Goal: Task Accomplishment & Management: Complete application form

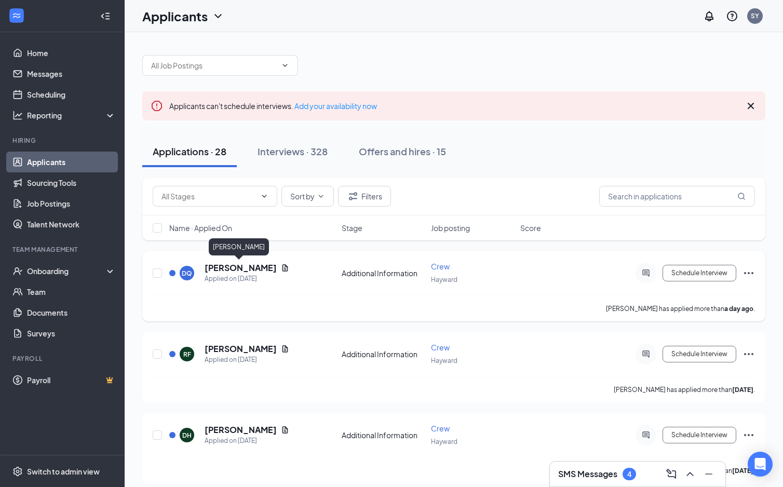
click at [234, 270] on h5 "[PERSON_NAME]" at bounding box center [241, 267] width 72 height 11
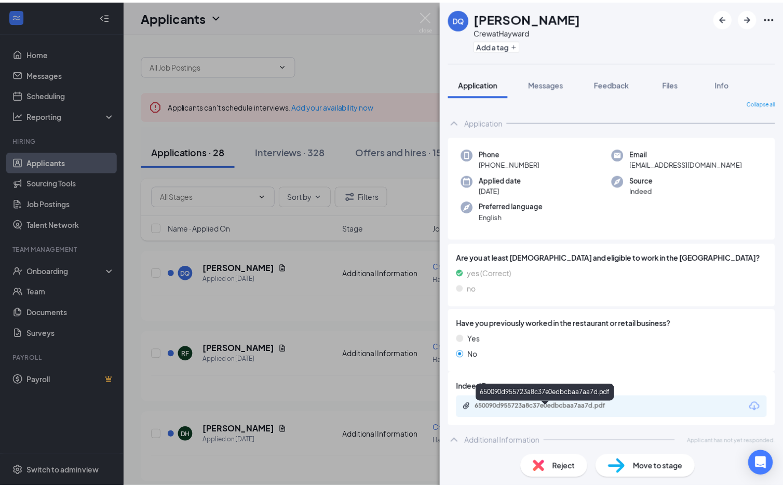
scroll to position [10, 0]
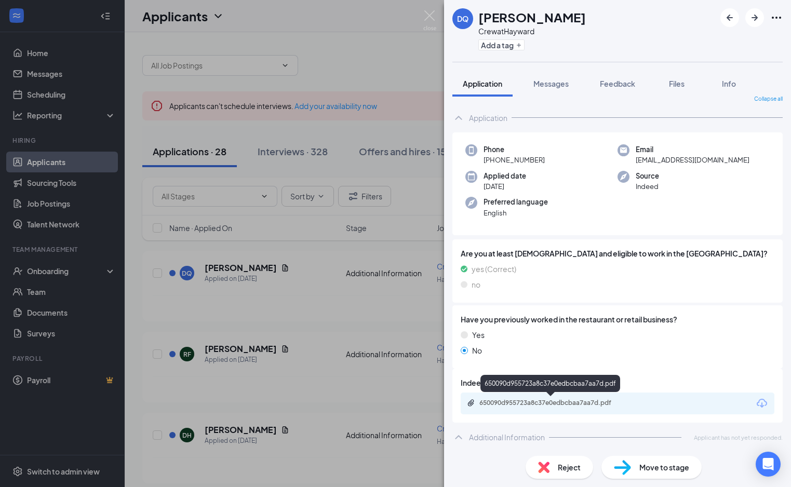
click at [519, 405] on div "650090d955723a8c37e0edbcbaa7aa7d.pdf" at bounding box center [551, 403] width 145 height 8
click at [366, 39] on div "DQ Davonte Quinn Crew at Hayward Add a tag Application Messages Feedback Files …" at bounding box center [395, 243] width 791 height 487
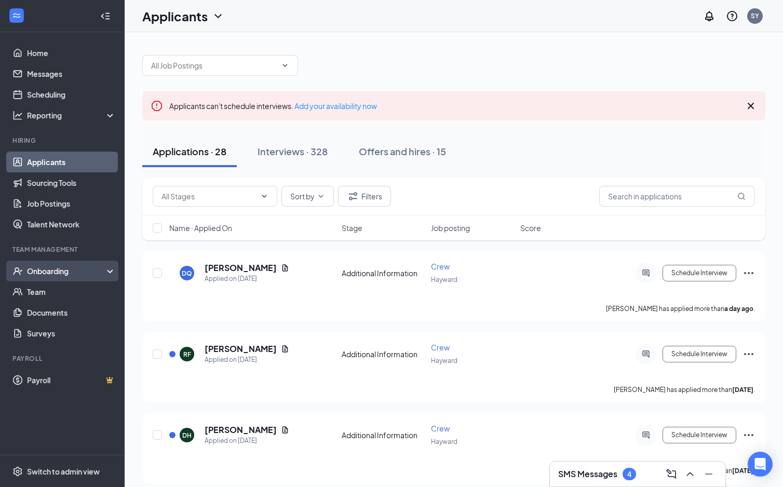
click at [55, 272] on div "Onboarding" at bounding box center [67, 271] width 80 height 10
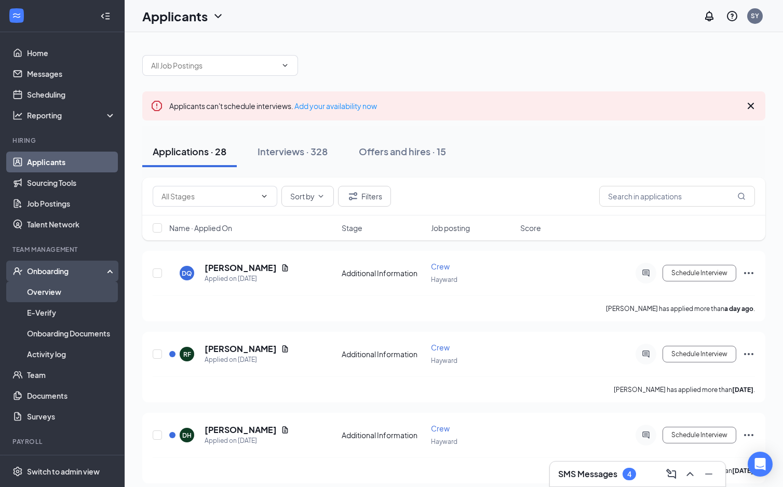
click at [50, 292] on link "Overview" at bounding box center [71, 291] width 89 height 21
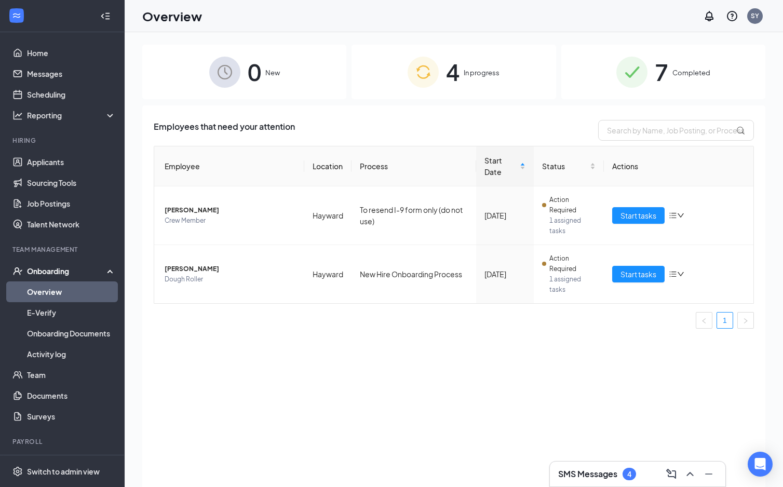
click at [253, 74] on span "0" at bounding box center [255, 72] width 14 height 36
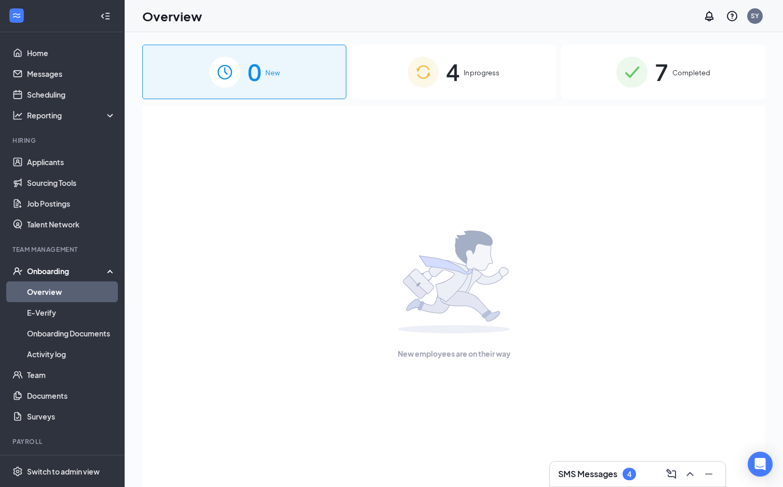
click at [616, 479] on h3 "SMS Messages" at bounding box center [587, 473] width 59 height 11
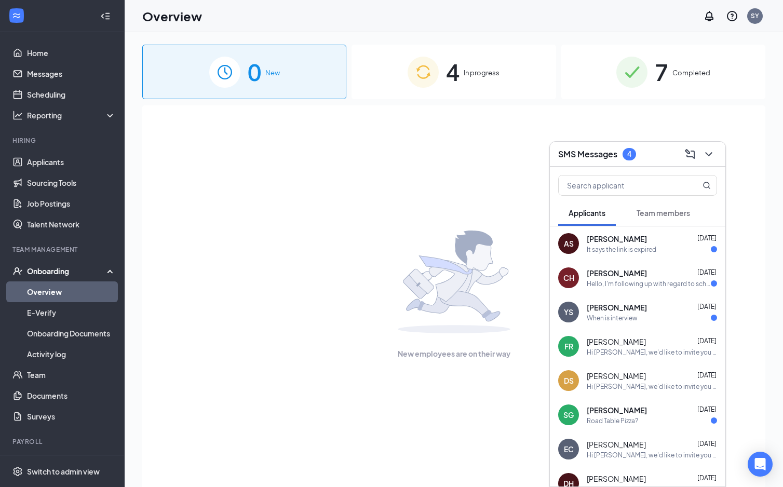
click at [608, 291] on div "CH Carole Henning Oct 10 Hello, I'm following up with regard to scheduling an i…" at bounding box center [638, 278] width 176 height 34
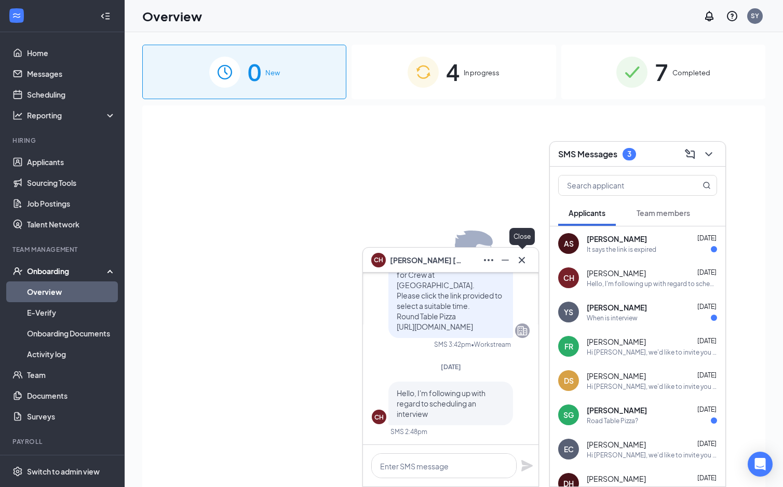
click at [523, 263] on icon "Cross" at bounding box center [522, 260] width 12 height 12
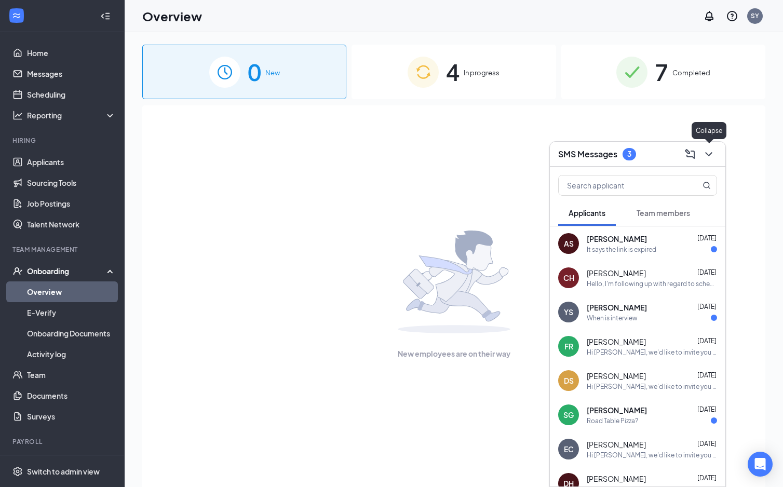
click at [709, 155] on icon "ChevronDown" at bounding box center [708, 154] width 7 height 4
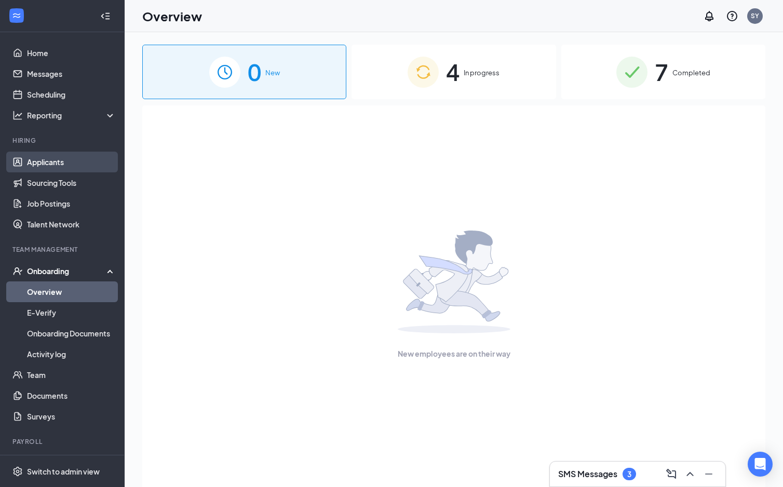
click at [53, 163] on link "Applicants" at bounding box center [71, 162] width 89 height 21
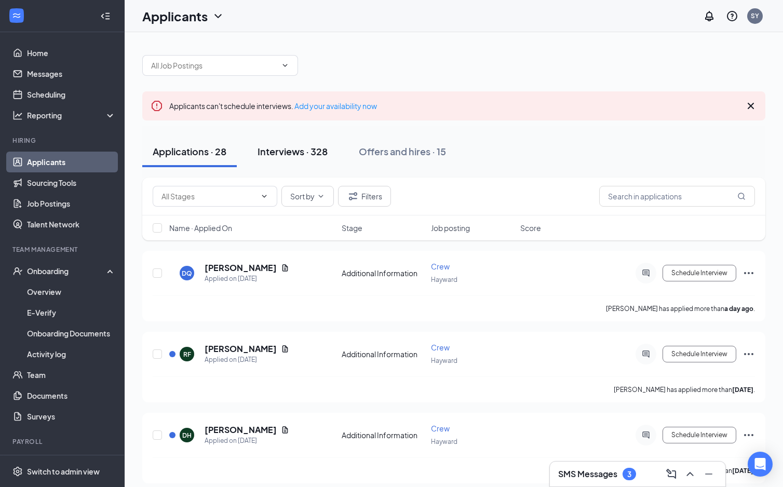
click at [280, 157] on div "Interviews · 328" at bounding box center [293, 151] width 70 height 13
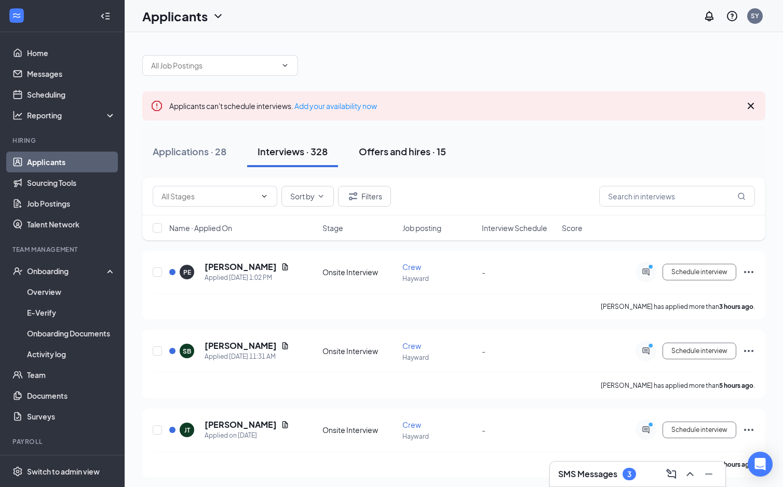
click at [386, 156] on div "Offers and hires · 15" at bounding box center [402, 151] width 87 height 13
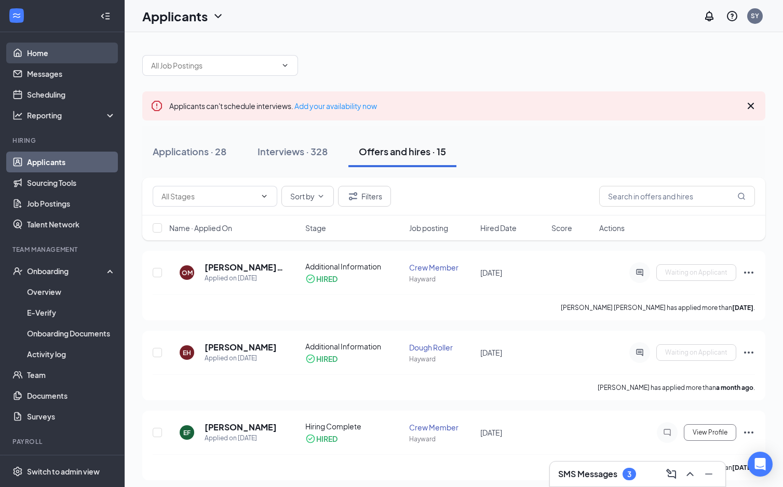
click at [44, 47] on link "Home" at bounding box center [71, 53] width 89 height 21
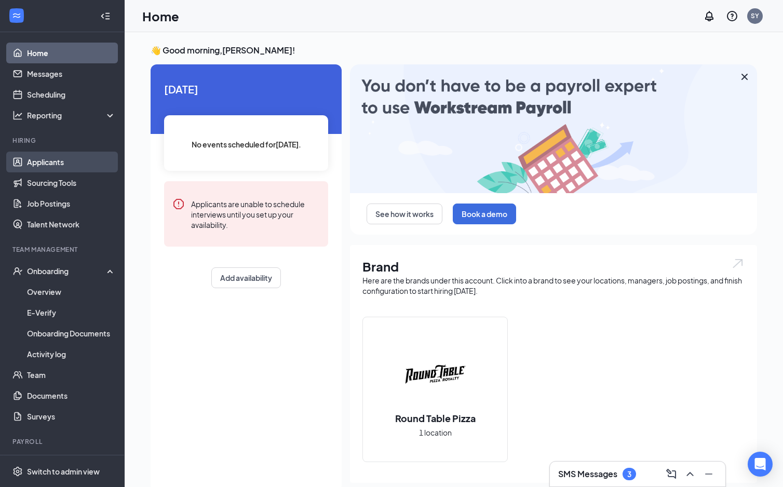
click at [56, 164] on link "Applicants" at bounding box center [71, 162] width 89 height 21
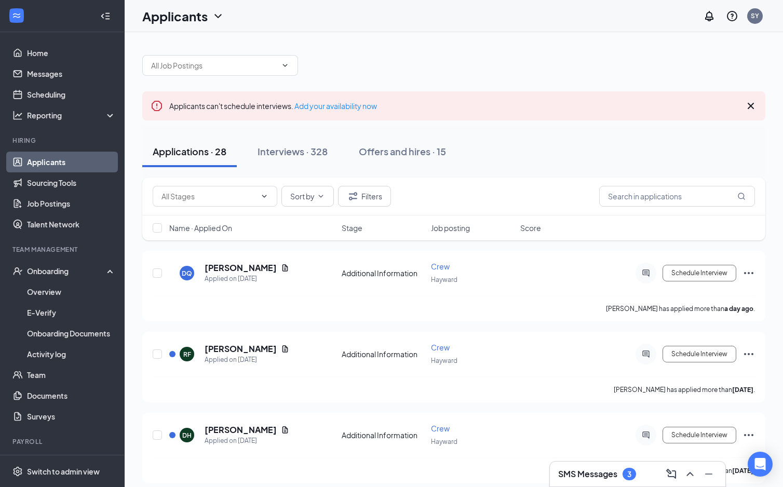
click at [220, 17] on icon "ChevronDown" at bounding box center [218, 16] width 12 height 12
click at [173, 48] on link "Applicants" at bounding box center [205, 45] width 112 height 10
click at [393, 155] on div "Offers and hires · 15" at bounding box center [402, 151] width 87 height 13
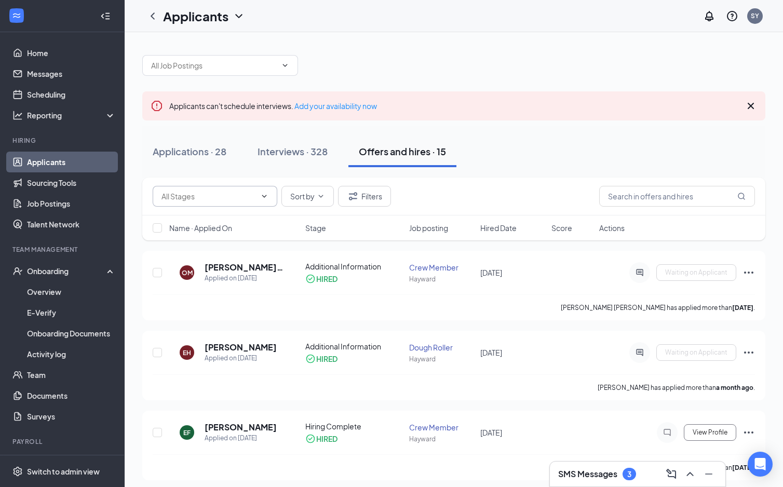
click at [262, 195] on icon "ChevronDown" at bounding box center [264, 196] width 8 height 8
click at [203, 264] on div "Onsite Interview (1)" at bounding box center [202, 263] width 65 height 11
type input "Onsite Interview (1)"
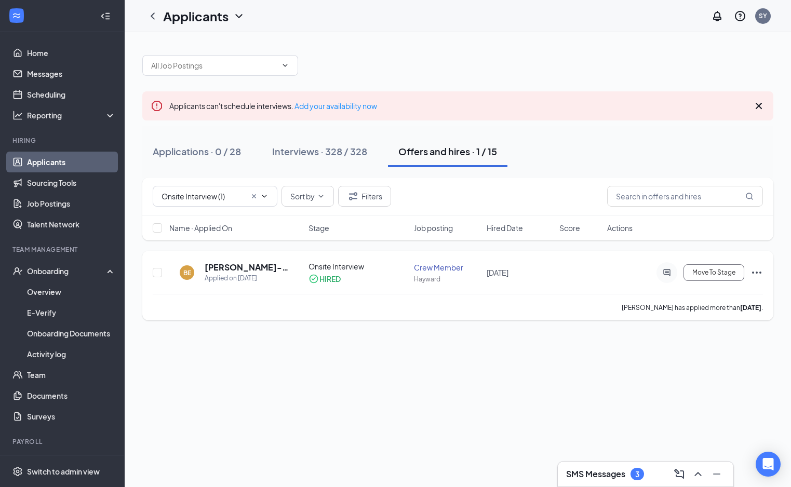
click at [758, 272] on icon "Ellipses" at bounding box center [756, 272] width 12 height 12
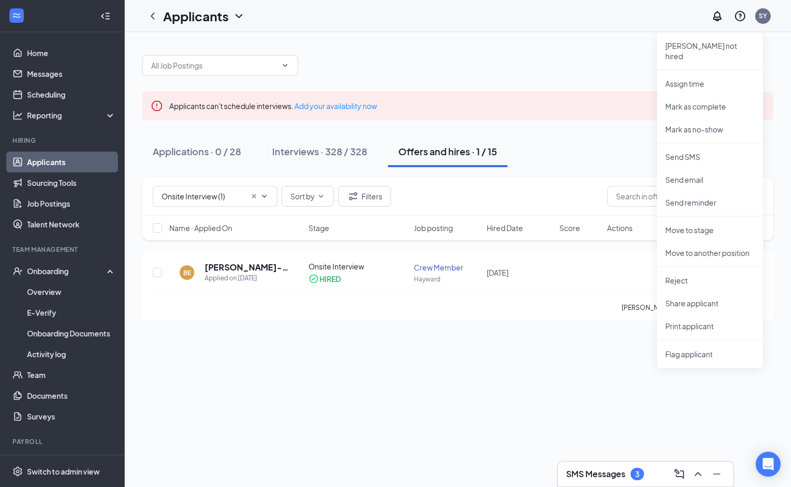
click at [478, 396] on div "Applicants can't schedule interviews. Add your availability now Applications · …" at bounding box center [458, 259] width 666 height 455
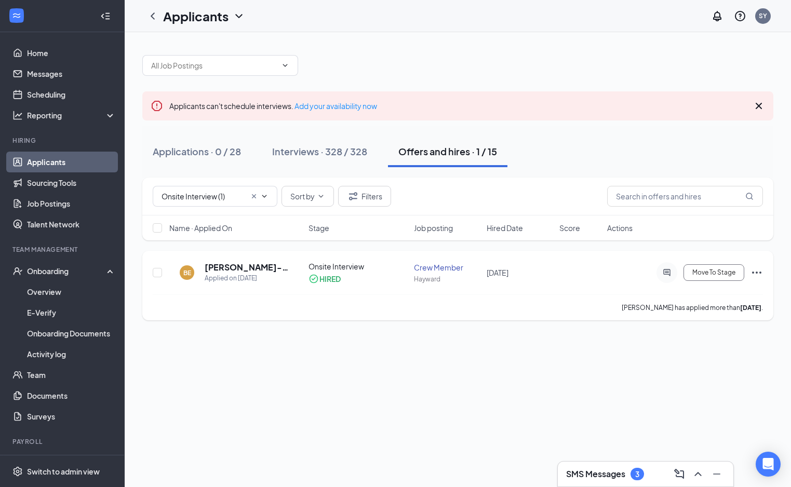
click at [759, 273] on icon "Ellipses" at bounding box center [756, 272] width 12 height 12
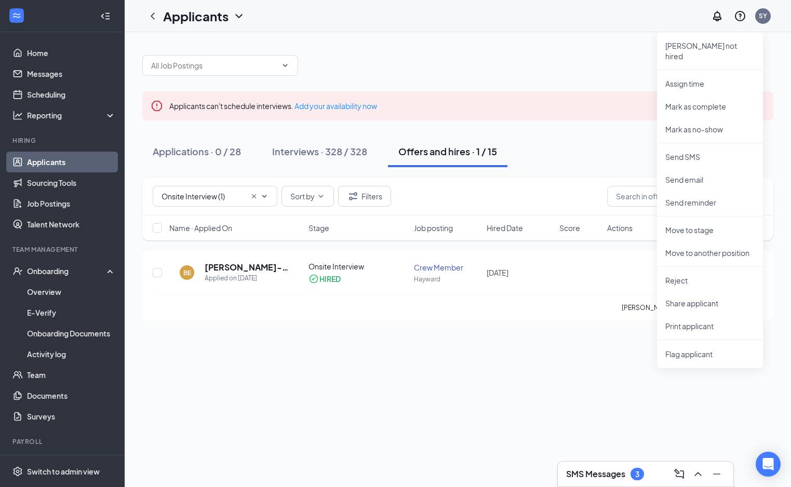
click at [553, 400] on div "Applicants can't schedule interviews. Add your availability now Applications · …" at bounding box center [458, 259] width 666 height 455
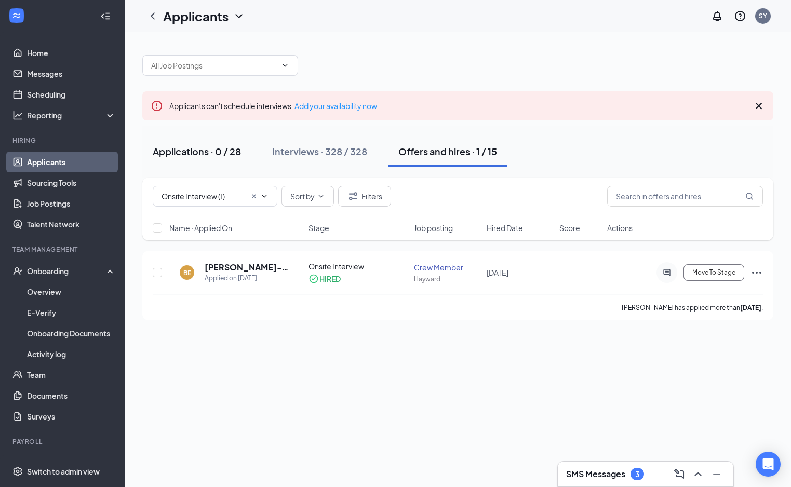
click at [187, 154] on div "Applications · 0 / 28" at bounding box center [197, 151] width 88 height 13
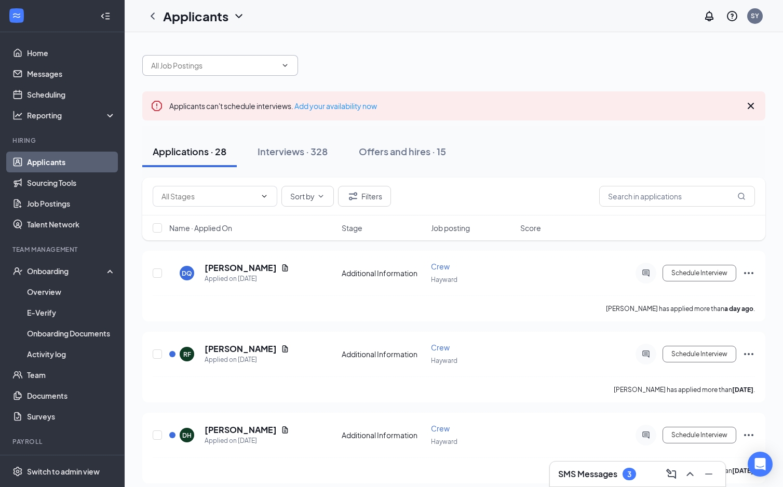
click at [285, 65] on icon "ChevronDown" at bounding box center [285, 65] width 8 height 8
click at [358, 64] on div "Assistant Manager (Hayward) Cashier (Hayward) Dough Roller (Hayward) Crew Membe…" at bounding box center [453, 60] width 623 height 31
click at [285, 63] on icon "ChevronDown" at bounding box center [285, 65] width 8 height 8
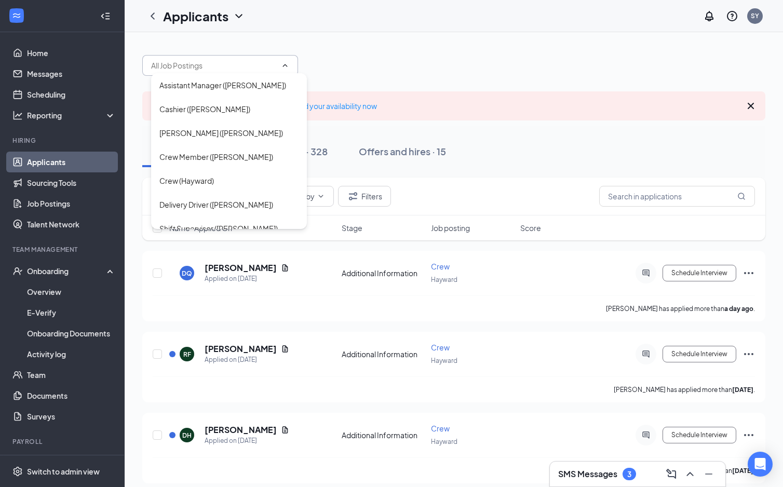
click at [352, 71] on div "Assistant Manager (Hayward) Cashier (Hayward) Dough Roller (Hayward) Crew Membe…" at bounding box center [453, 60] width 623 height 31
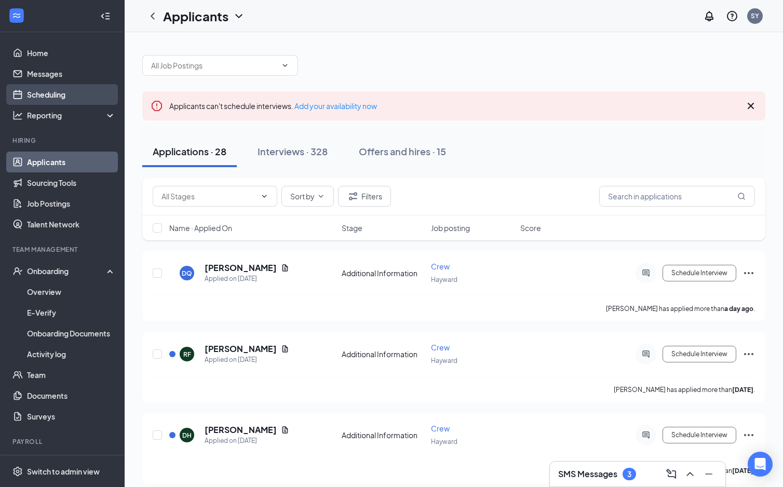
click at [51, 99] on link "Scheduling" at bounding box center [71, 94] width 89 height 21
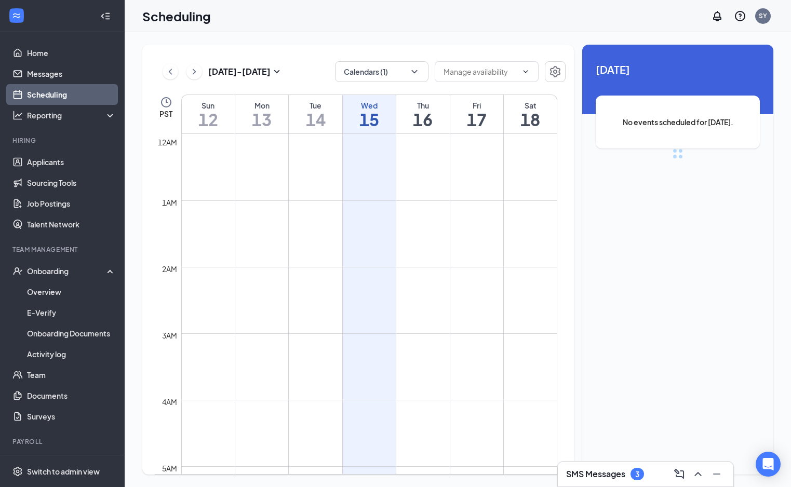
scroll to position [510, 0]
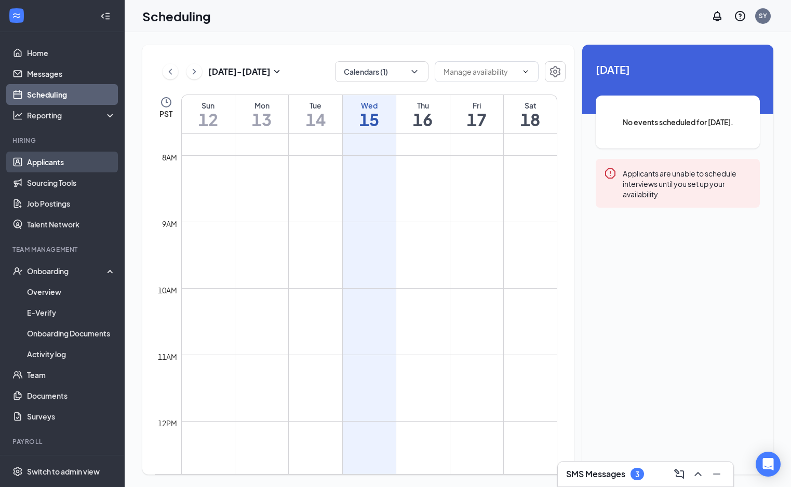
click at [45, 167] on link "Applicants" at bounding box center [71, 162] width 89 height 21
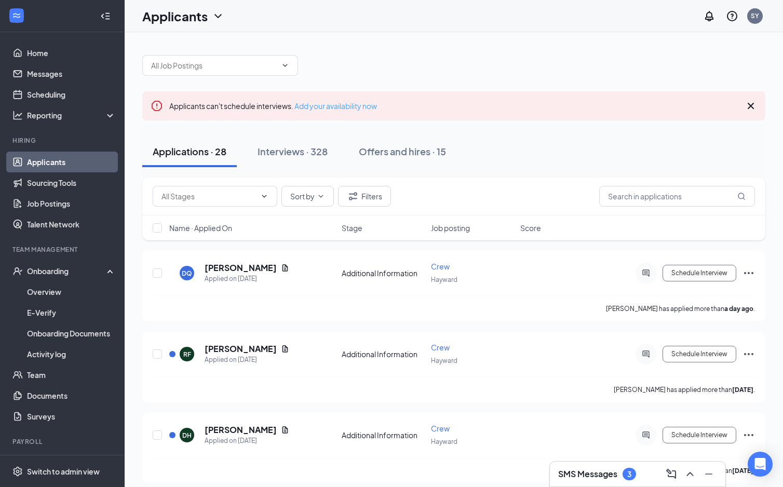
click at [328, 104] on link "Add your availability now" at bounding box center [335, 105] width 83 height 9
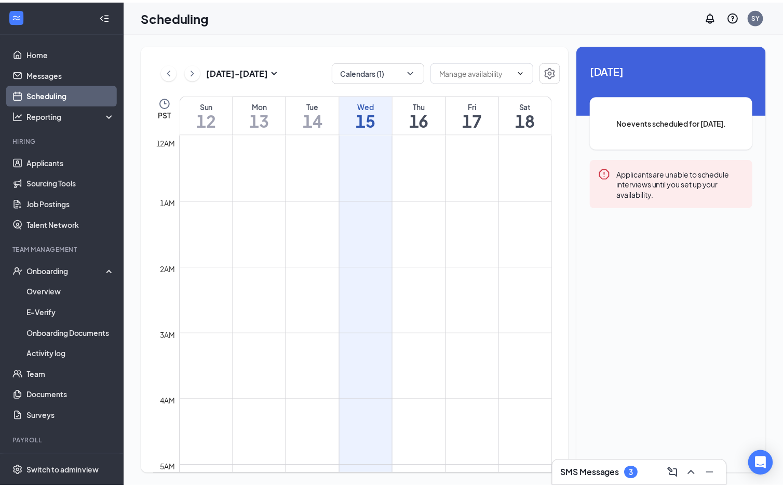
scroll to position [510, 0]
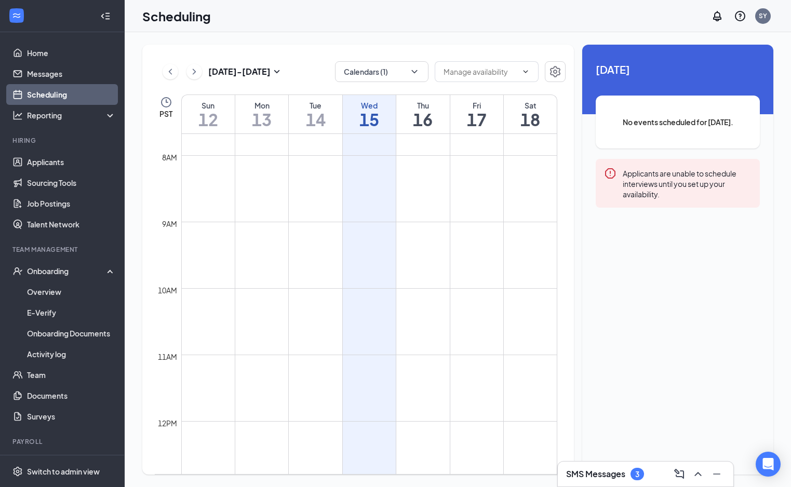
click at [100, 16] on icon "Collapse" at bounding box center [105, 16] width 10 height 10
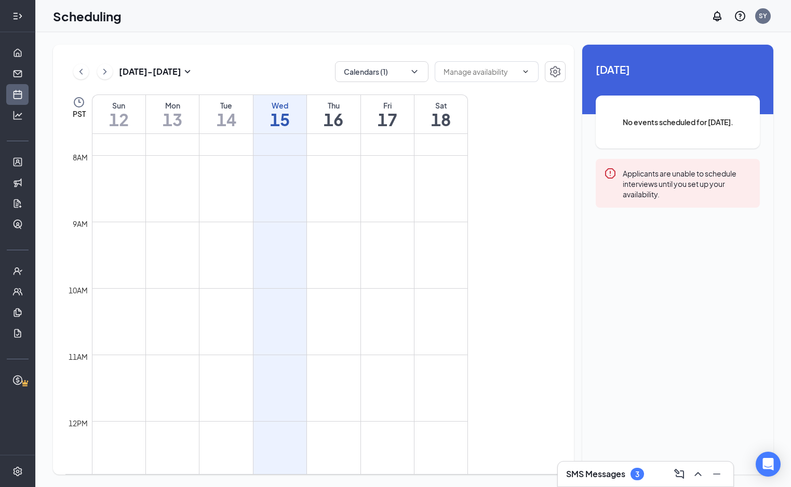
click at [19, 16] on icon "Expand" at bounding box center [17, 16] width 10 height 10
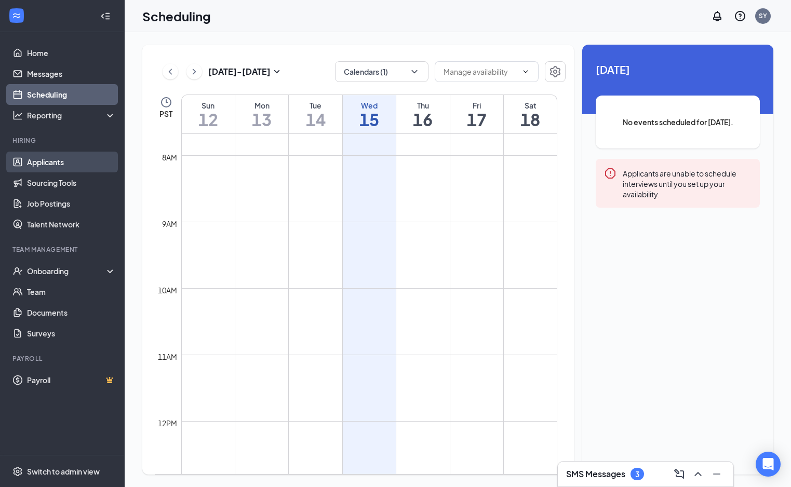
click at [55, 163] on link "Applicants" at bounding box center [71, 162] width 89 height 21
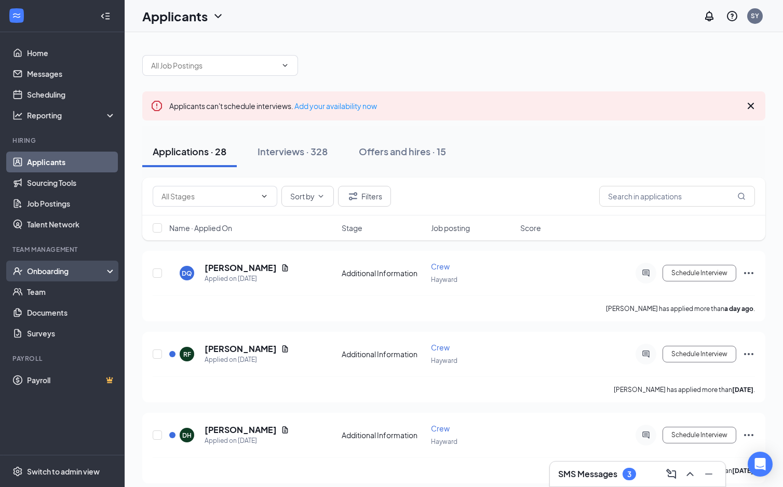
click at [50, 271] on div "Onboarding" at bounding box center [67, 271] width 80 height 10
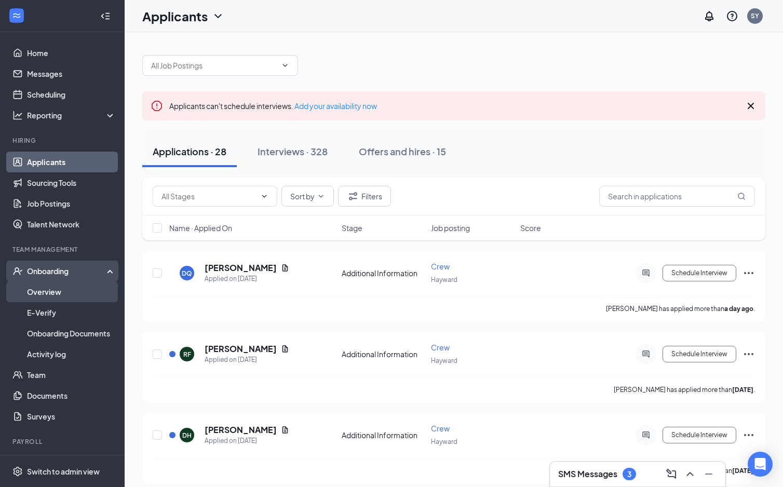
click at [52, 293] on link "Overview" at bounding box center [71, 291] width 89 height 21
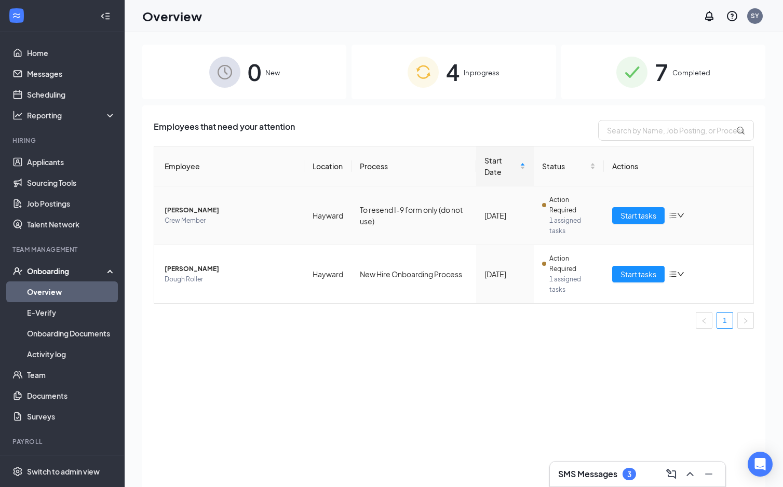
click at [681, 215] on icon "down" at bounding box center [680, 215] width 7 height 7
click at [237, 223] on span "Crew Member" at bounding box center [230, 221] width 131 height 10
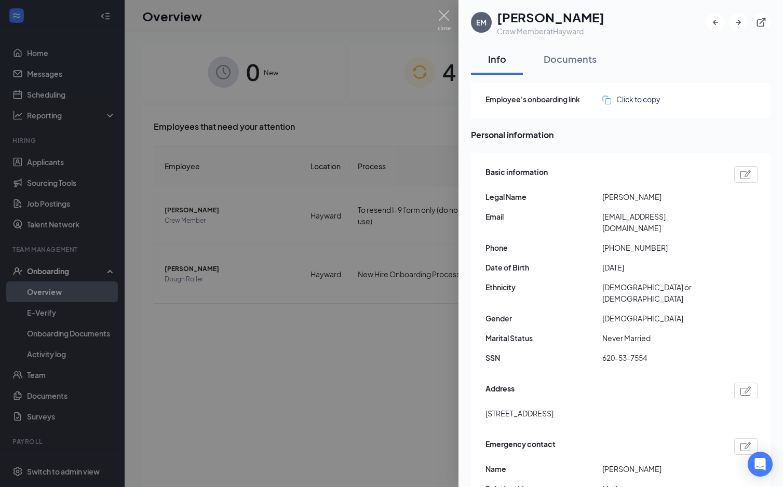
scroll to position [2, 0]
click at [287, 344] on div at bounding box center [391, 243] width 783 height 487
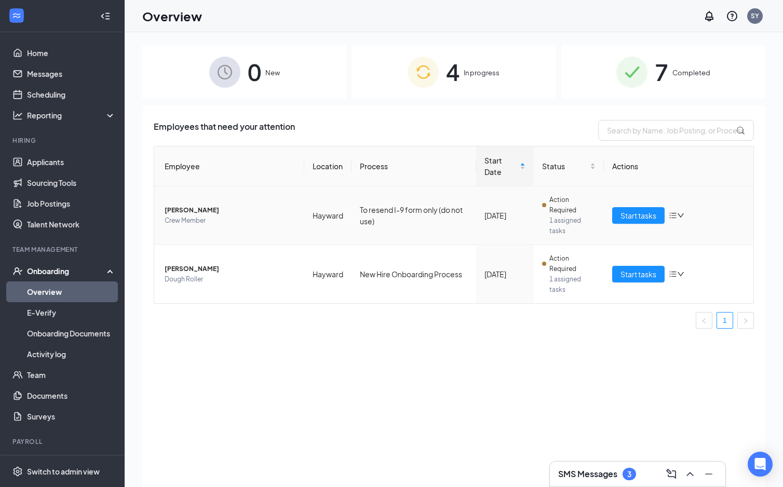
click at [682, 214] on icon "down" at bounding box center [680, 215] width 7 height 7
click at [606, 237] on div "Stop process" at bounding box center [622, 237] width 112 height 10
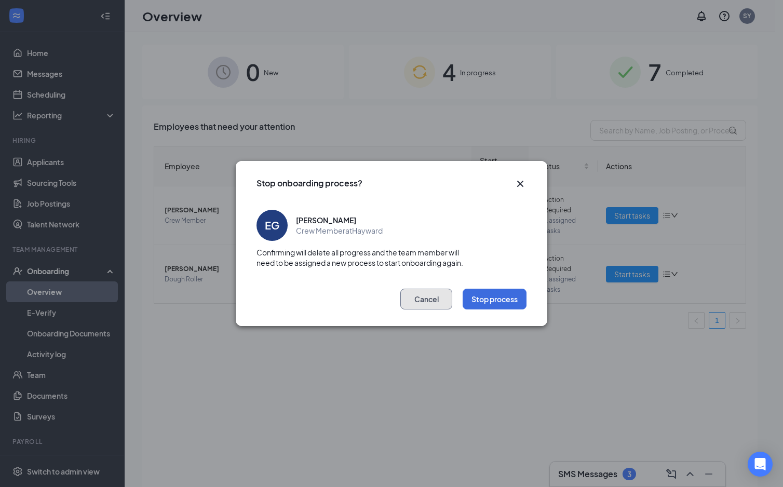
click at [438, 304] on button "Cancel" at bounding box center [426, 299] width 52 height 21
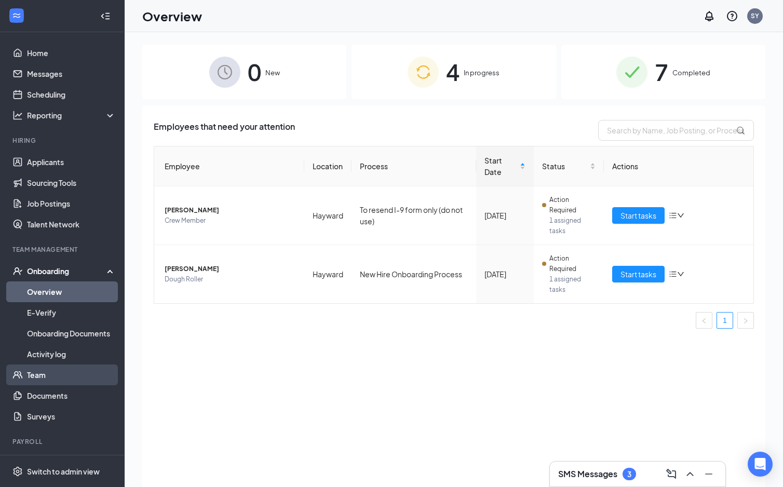
click at [39, 374] on link "Team" at bounding box center [71, 375] width 89 height 21
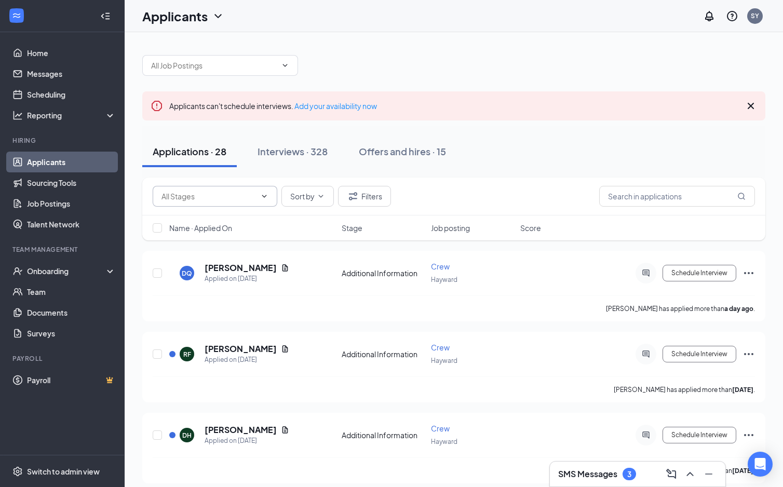
click at [266, 197] on icon "ChevronDown" at bounding box center [264, 196] width 8 height 8
click at [289, 159] on button "Interviews · 328" at bounding box center [292, 151] width 91 height 31
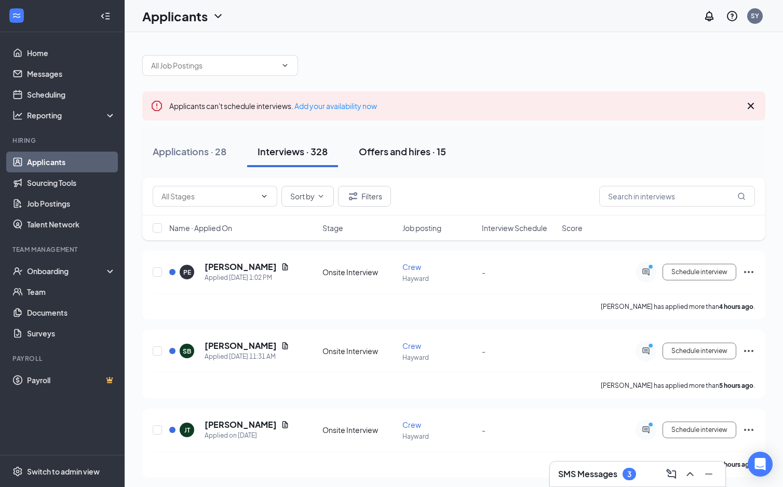
click at [406, 152] on div "Offers and hires · 15" at bounding box center [402, 151] width 87 height 13
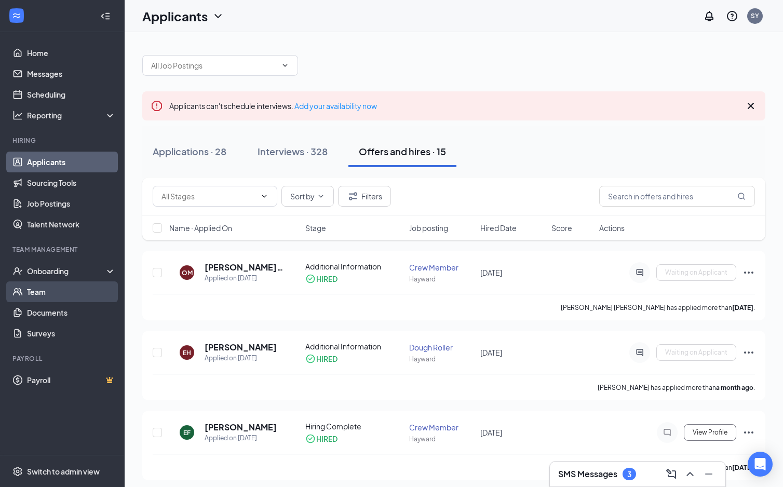
click at [42, 291] on link "Team" at bounding box center [71, 291] width 89 height 21
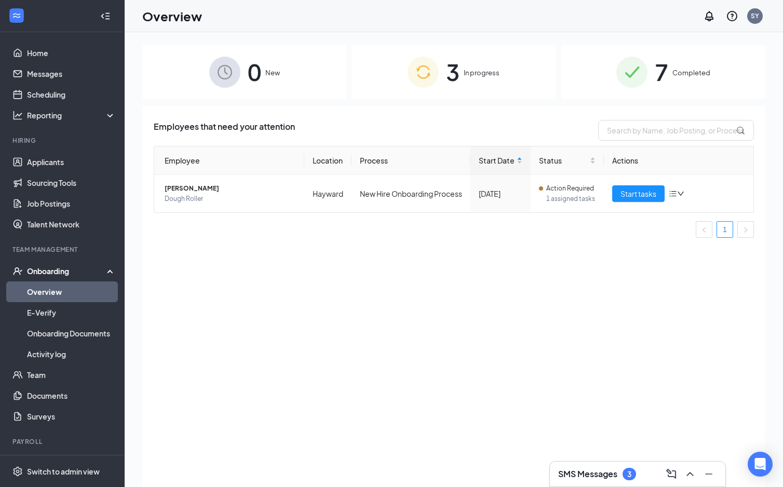
click at [270, 85] on div "0 New" at bounding box center [244, 72] width 204 height 55
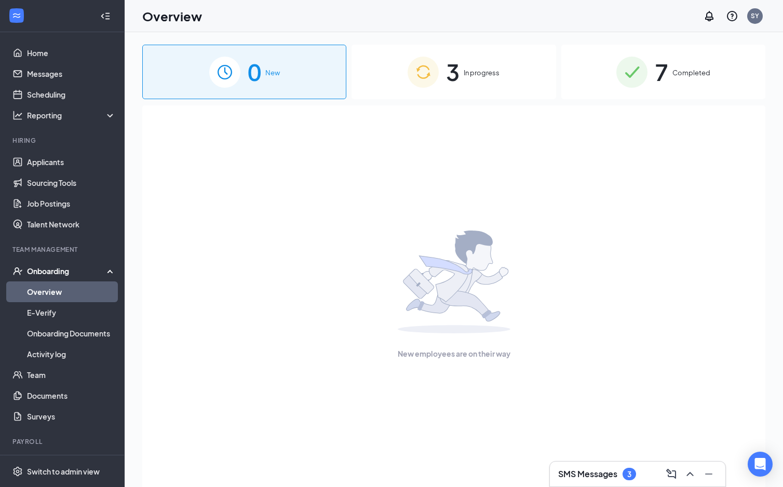
click at [425, 78] on img at bounding box center [423, 72] width 31 height 31
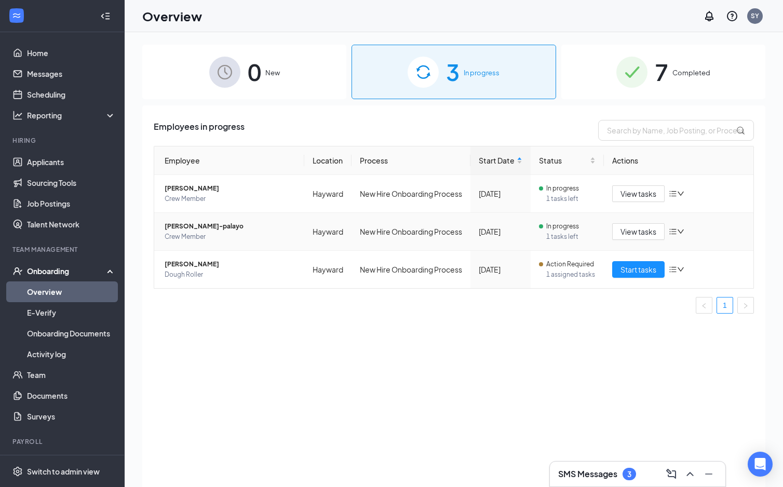
click at [681, 229] on icon "down" at bounding box center [680, 231] width 7 height 7
click at [619, 325] on div "Employees in progress Employee Location Process Start Date Status Actions Ángel…" at bounding box center [453, 309] width 623 height 408
click at [177, 192] on span "[PERSON_NAME]" at bounding box center [230, 188] width 131 height 10
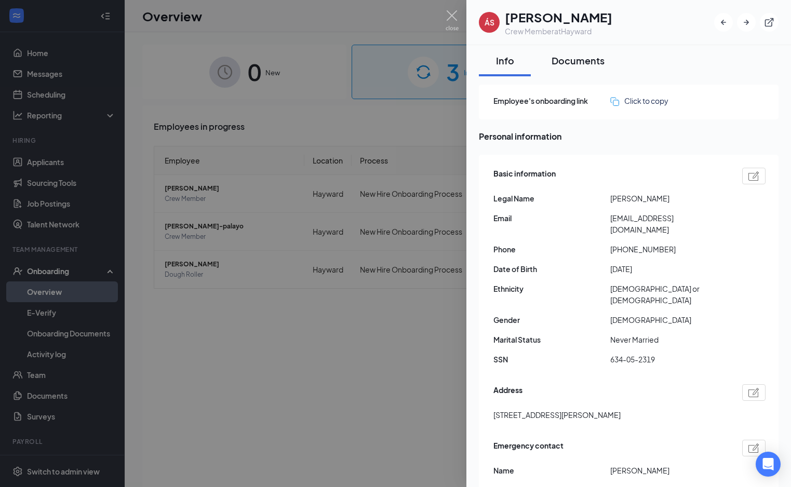
click at [583, 60] on div "Documents" at bounding box center [577, 60] width 53 height 13
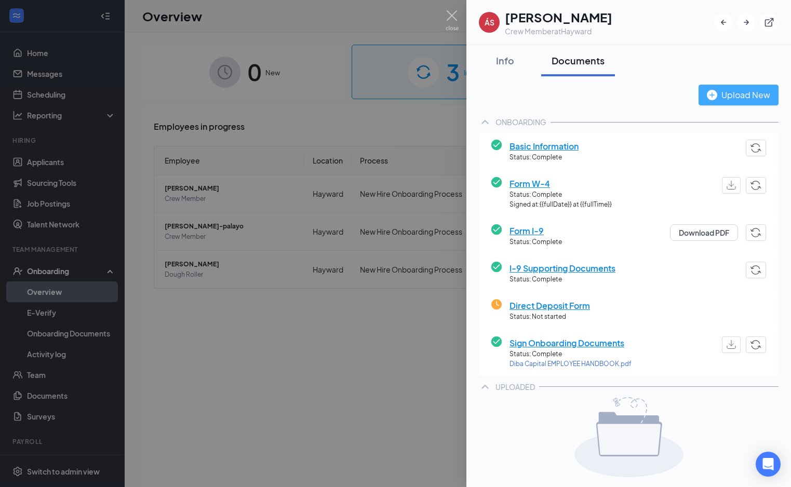
click at [751, 101] on div "Upload New" at bounding box center [738, 94] width 63 height 13
click at [379, 224] on div at bounding box center [395, 243] width 791 height 487
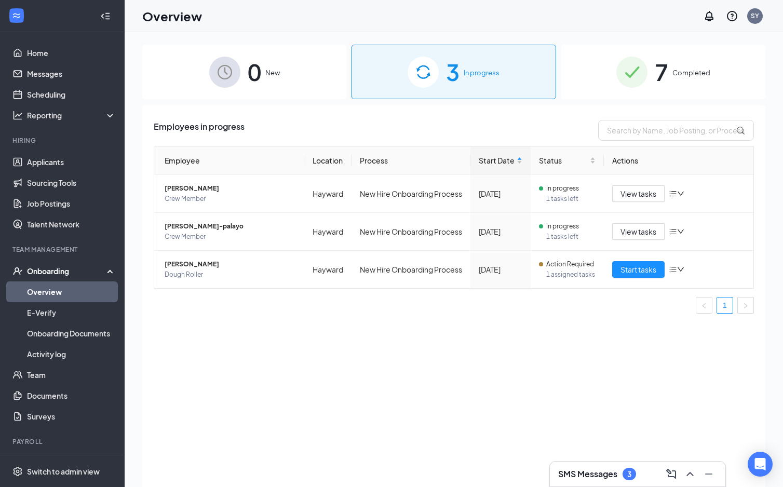
click at [305, 68] on div "0 New" at bounding box center [244, 72] width 204 height 55
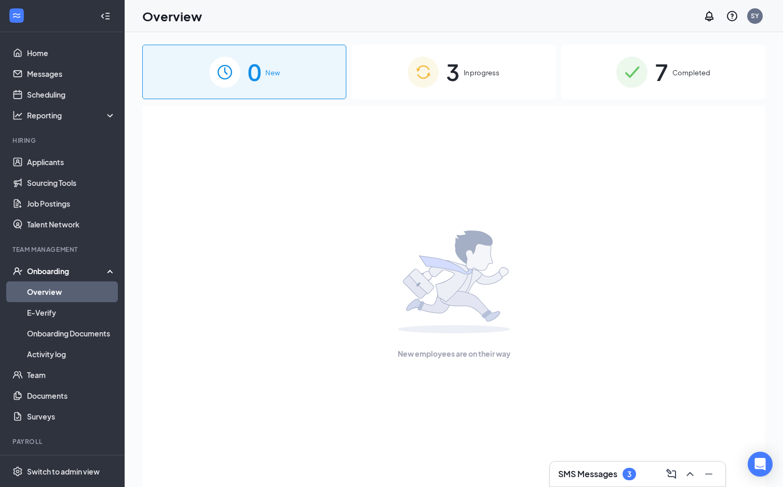
click at [458, 277] on img at bounding box center [454, 282] width 113 height 103
click at [765, 464] on icon "Open Intercom Messenger" at bounding box center [761, 465] width 14 height 14
click at [33, 52] on link "Home" at bounding box center [71, 53] width 89 height 21
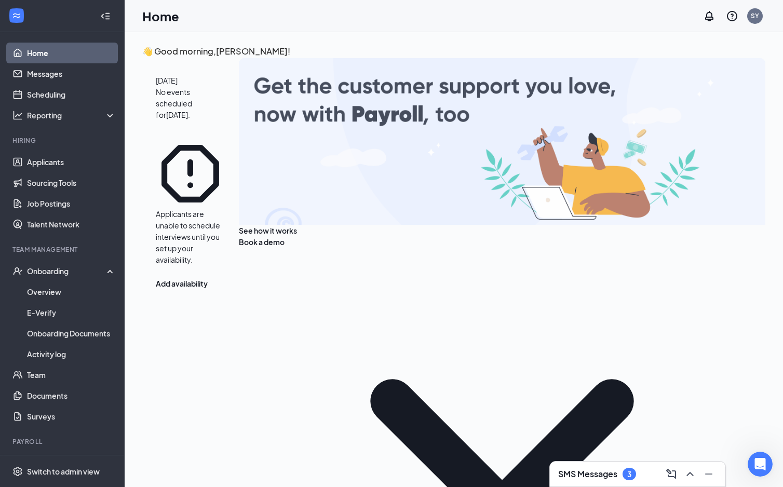
scroll to position [201, 0]
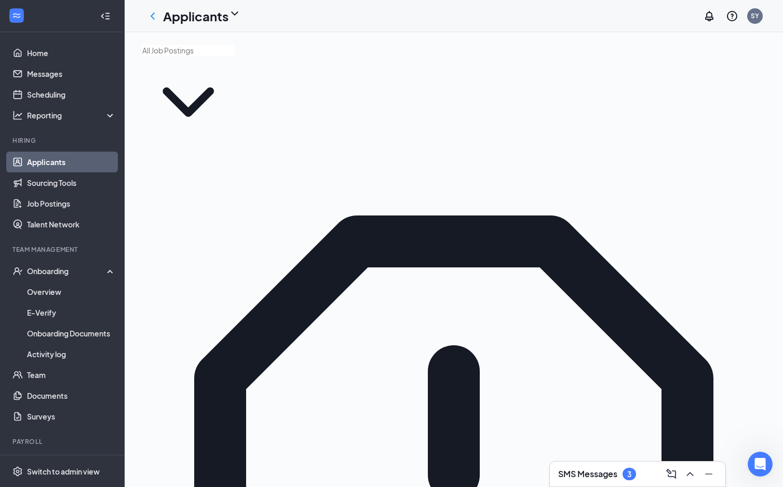
click at [238, 15] on icon "ChevronDown" at bounding box center [234, 13] width 7 height 4
click at [198, 45] on link "Applicants" at bounding box center [225, 41] width 112 height 10
click at [234, 63] on icon "ChevronDown" at bounding box center [188, 102] width 92 height 92
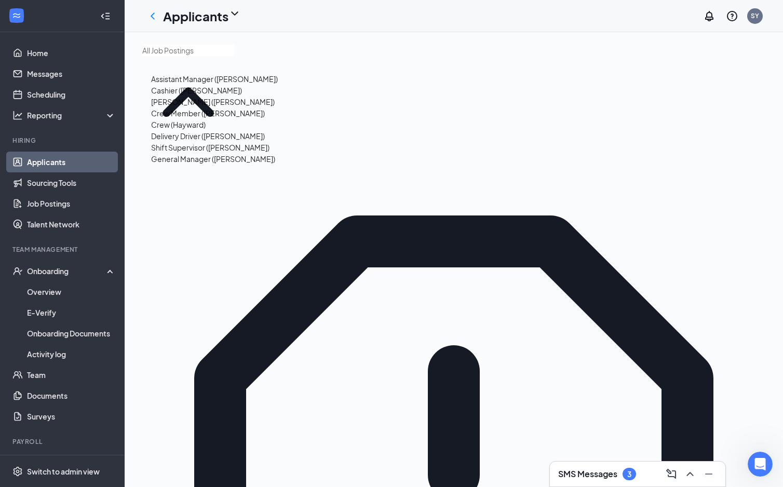
click at [378, 62] on div "Assistant Manager (Hayward) Cashier (Hayward) Dough Roller (Hayward) Crew Membe…" at bounding box center [453, 96] width 623 height 103
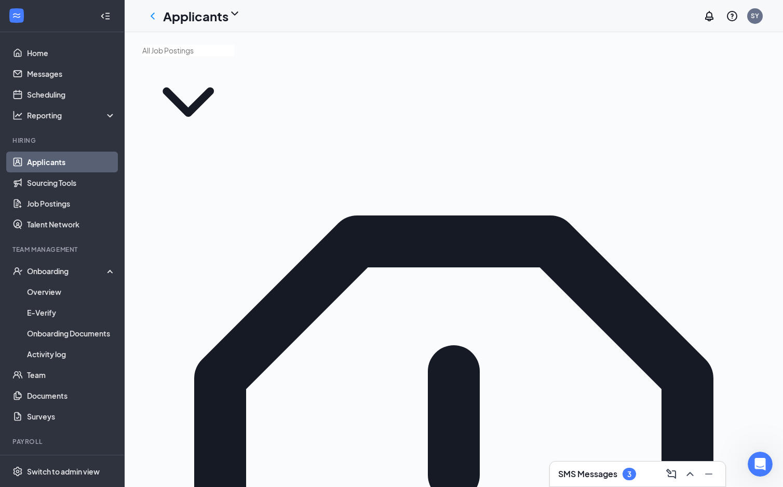
click at [234, 65] on icon "ChevronDown" at bounding box center [188, 102] width 92 height 92
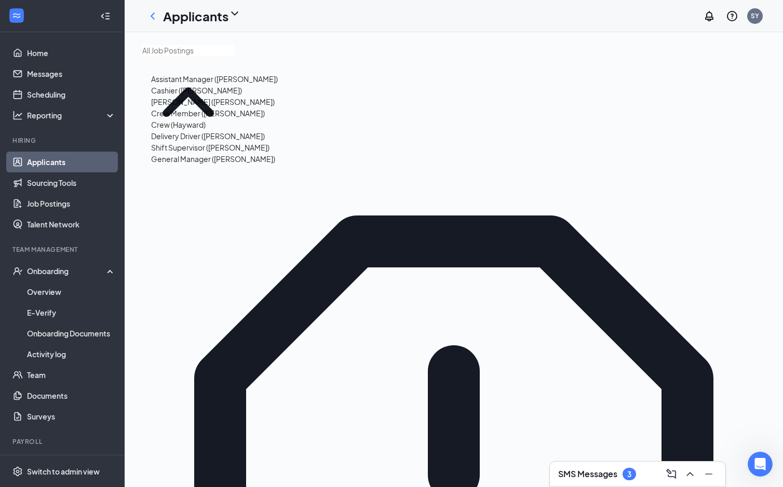
click at [194, 107] on div "Dough Roller (Hayward)" at bounding box center [213, 101] width 124 height 11
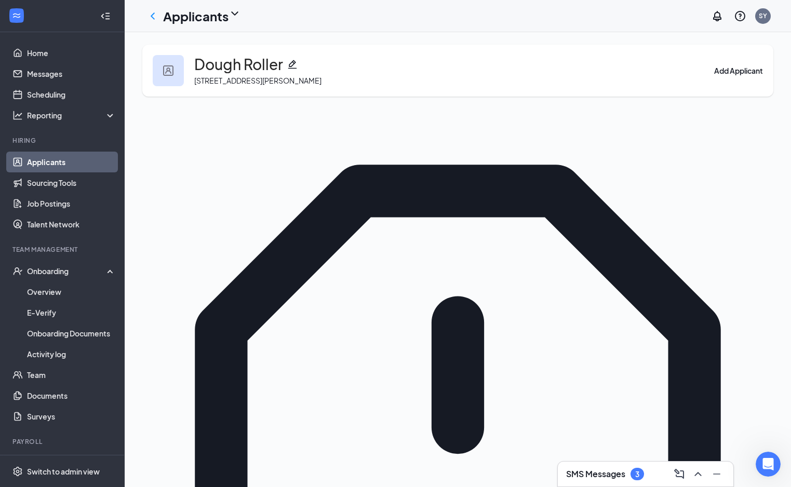
click at [238, 16] on icon "ChevronDown" at bounding box center [234, 13] width 7 height 4
click at [196, 46] on link "Applicants" at bounding box center [225, 41] width 112 height 10
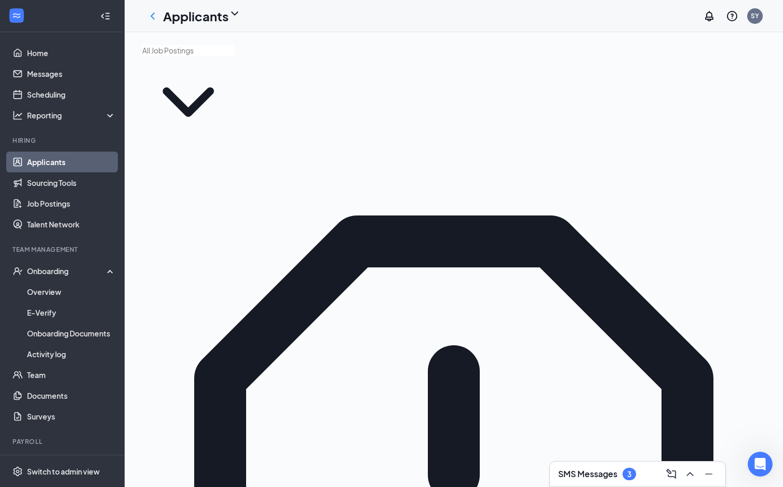
click at [234, 65] on icon "ChevronDown" at bounding box center [188, 102] width 92 height 92
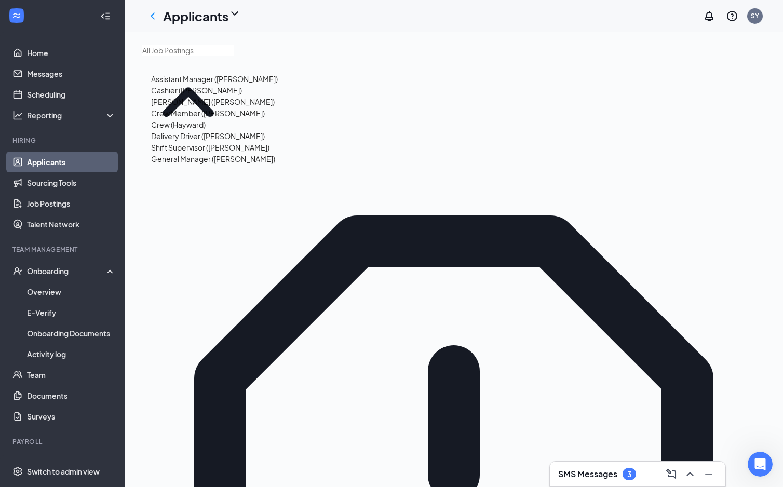
click at [190, 119] on div "Crew Member (Hayward)" at bounding box center [208, 112] width 114 height 11
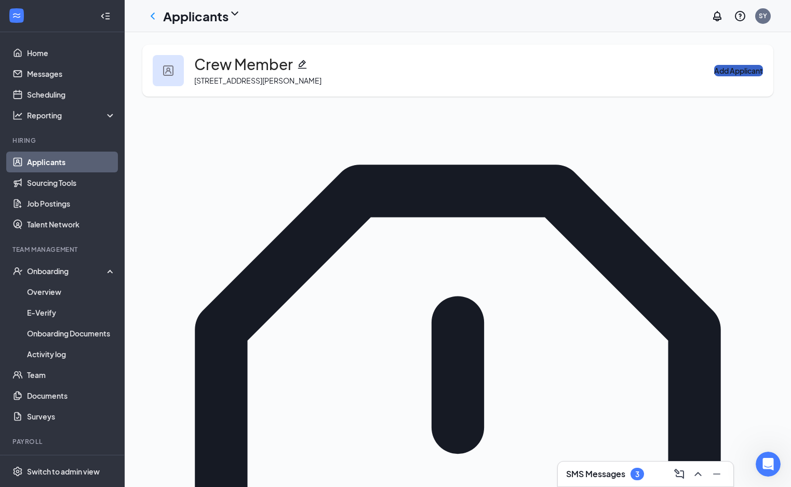
click at [719, 75] on button "Add Applicant" at bounding box center [738, 70] width 49 height 11
type input "Maria Cruz"
type input "Ochoa De Castillo"
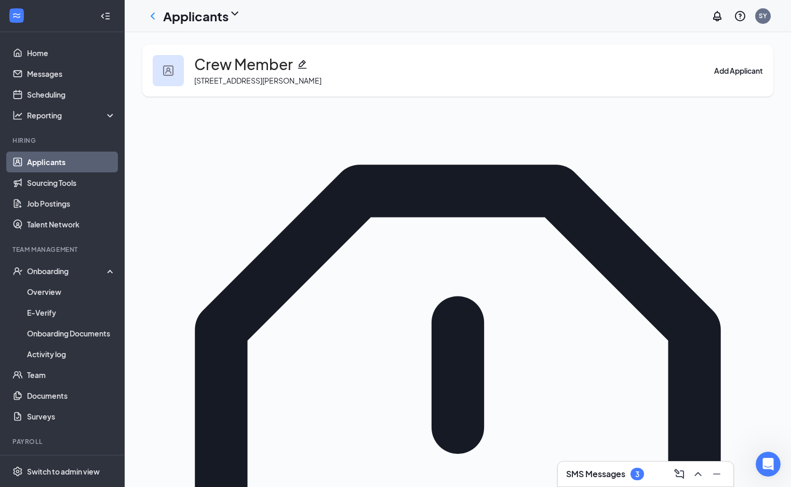
type input "[EMAIL_ADDRESS][DOMAIN_NAME]"
type input "5104593806"
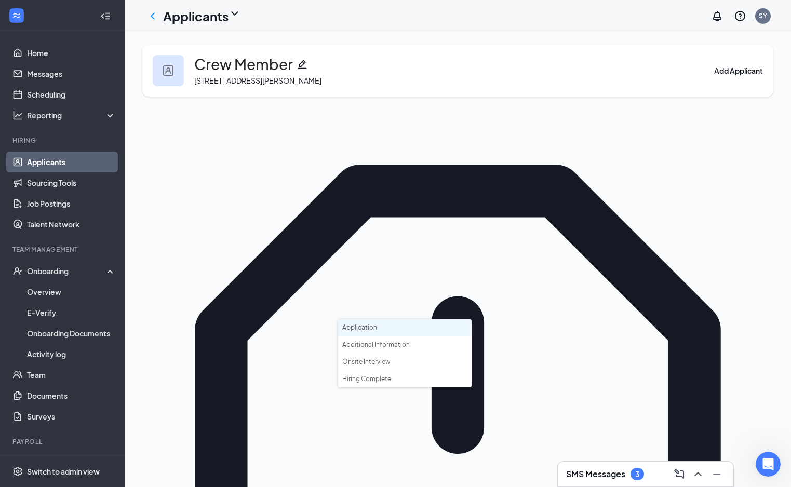
click at [371, 326] on li "Application" at bounding box center [404, 327] width 133 height 17
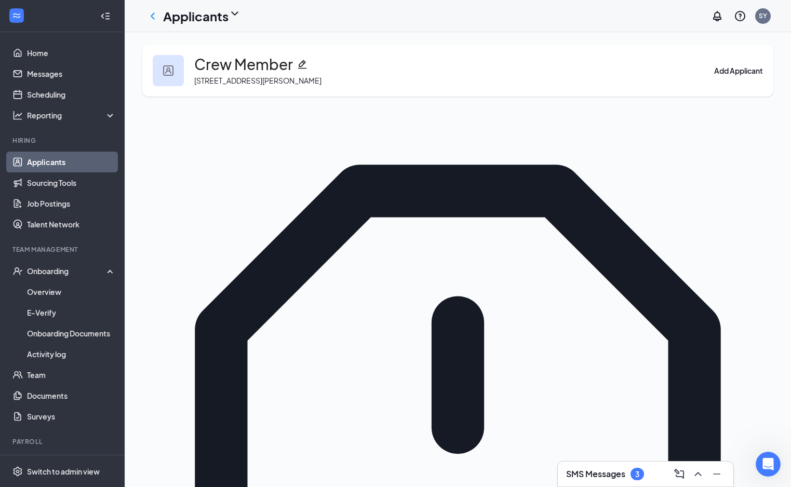
click at [51, 160] on link "Applicants" at bounding box center [71, 162] width 89 height 21
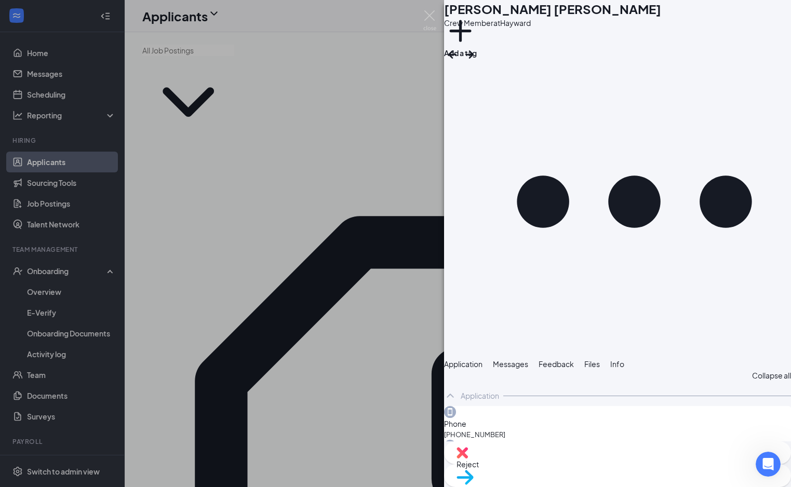
click at [655, 485] on span "Move to stage" at bounding box center [617, 490] width 322 height 11
type input "Hiring Complete"
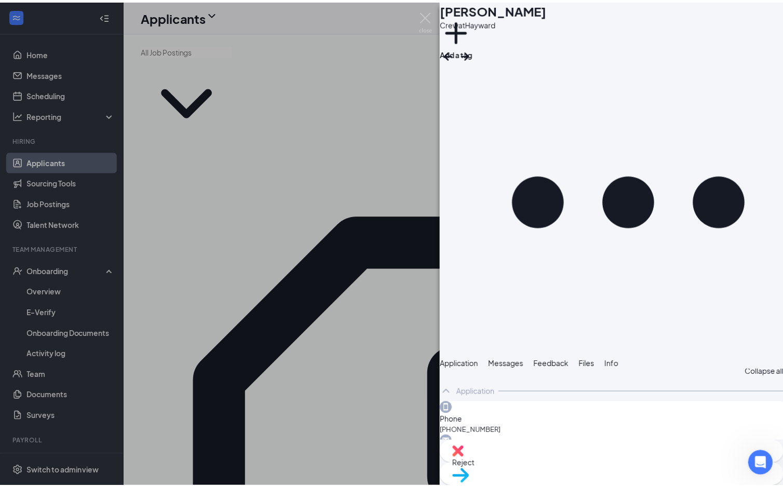
scroll to position [10, 0]
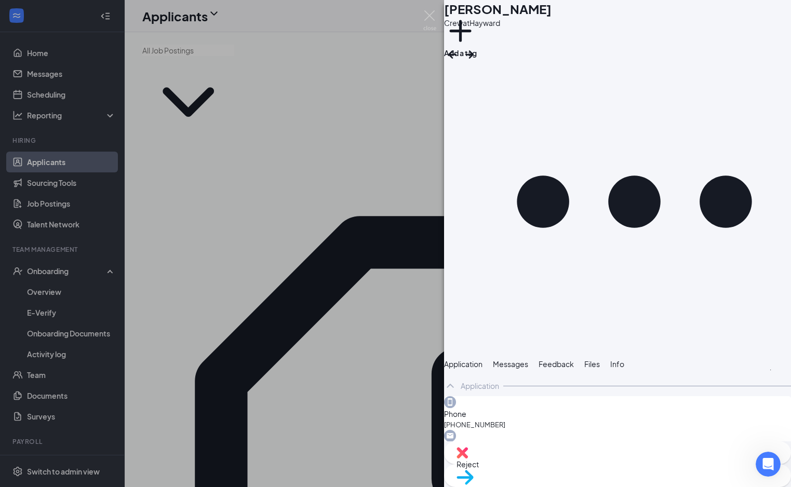
click at [367, 66] on div "DQ Davonte Quinn Crew at Hayward Add a tag Application Messages Feedback Files …" at bounding box center [395, 243] width 791 height 487
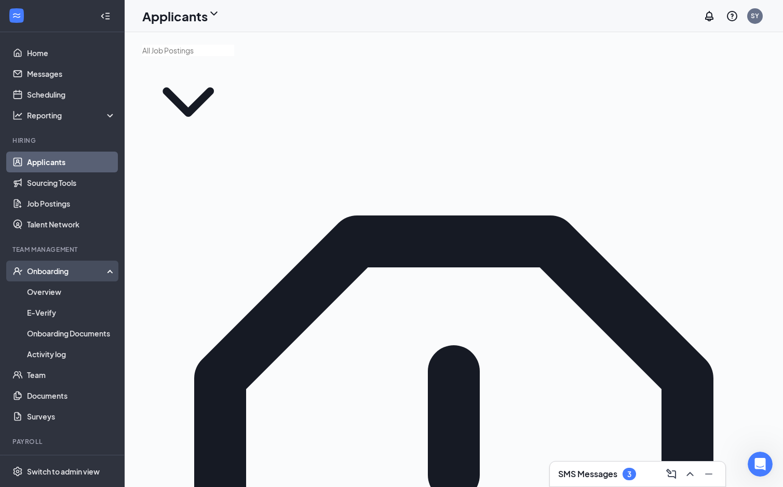
click at [53, 276] on div "Onboarding" at bounding box center [67, 271] width 80 height 10
click at [49, 290] on link "Overview" at bounding box center [71, 291] width 89 height 21
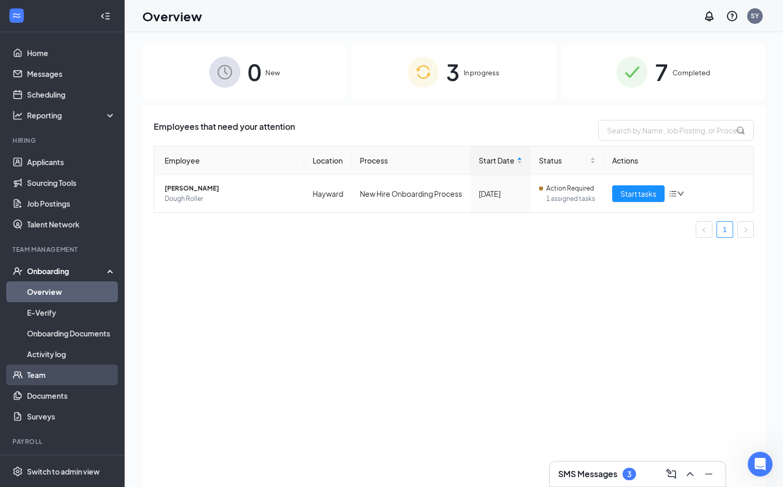
click at [55, 379] on link "Team" at bounding box center [71, 375] width 89 height 21
click at [475, 82] on div "3 In progress" at bounding box center [454, 72] width 204 height 55
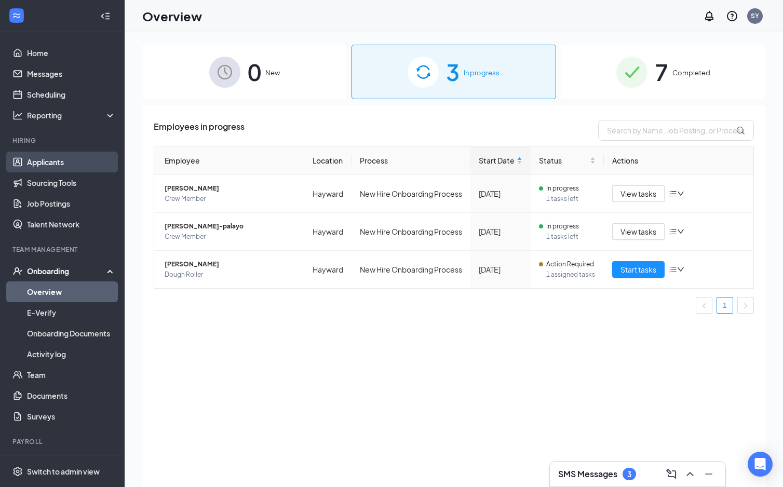
click at [57, 158] on link "Applicants" at bounding box center [71, 162] width 89 height 21
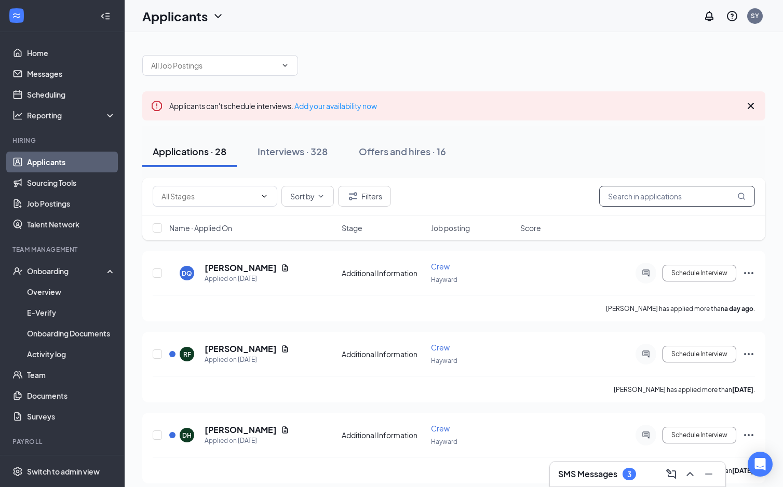
click at [630, 196] on input "text" at bounding box center [677, 196] width 156 height 21
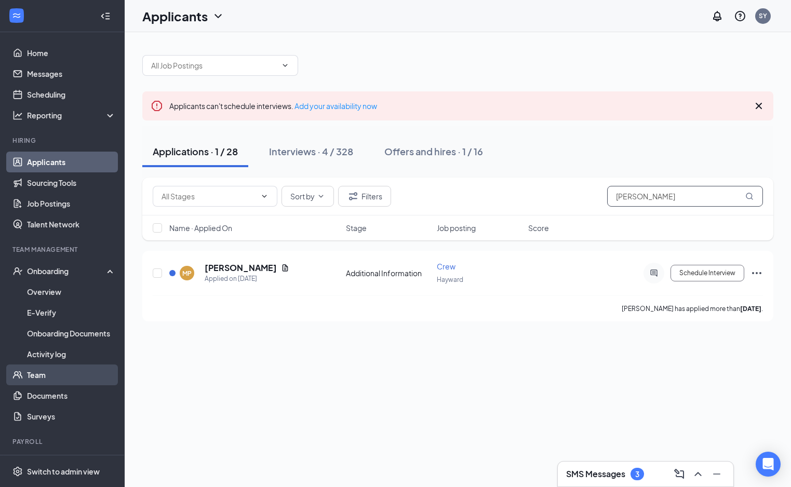
type input "[PERSON_NAME]"
click at [49, 372] on link "Team" at bounding box center [71, 375] width 89 height 21
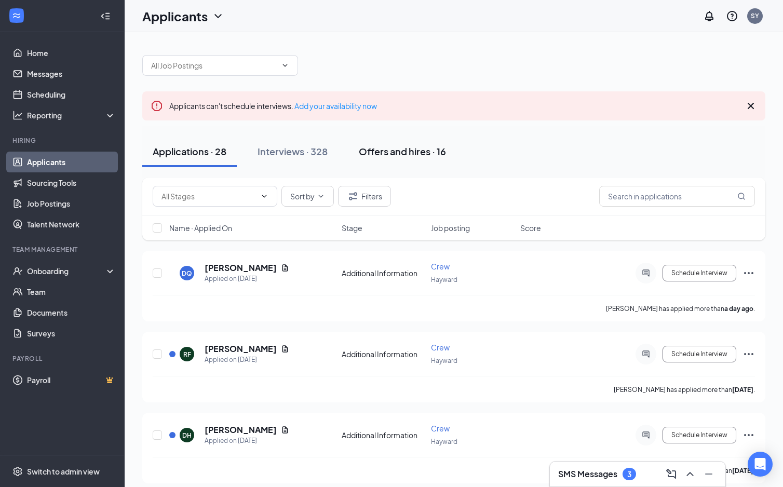
click at [405, 146] on div "Offers and hires · 16" at bounding box center [402, 151] width 87 height 13
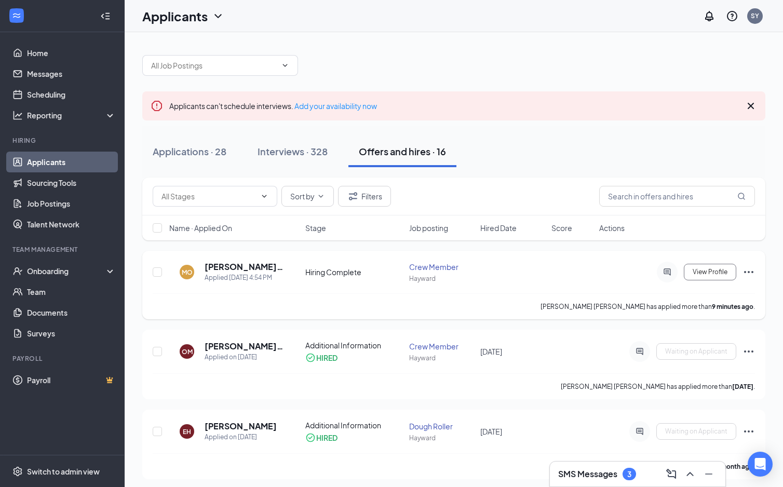
click at [749, 272] on icon "Ellipses" at bounding box center [748, 272] width 9 height 2
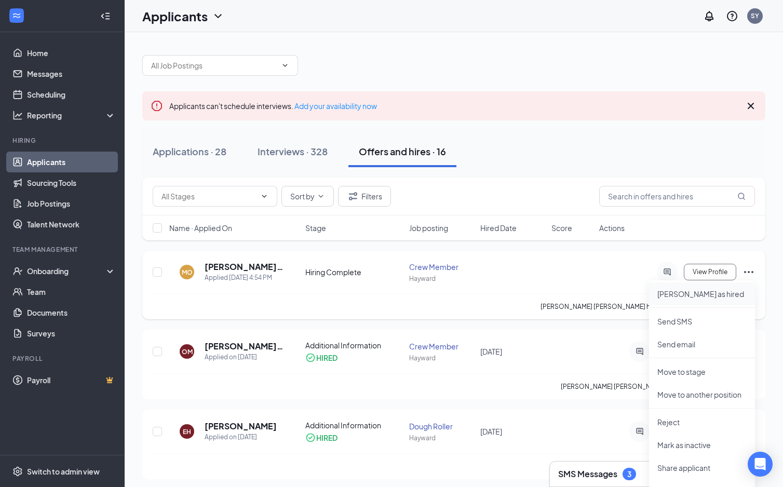
click at [692, 294] on p "[PERSON_NAME] as hired" at bounding box center [701, 294] width 89 height 10
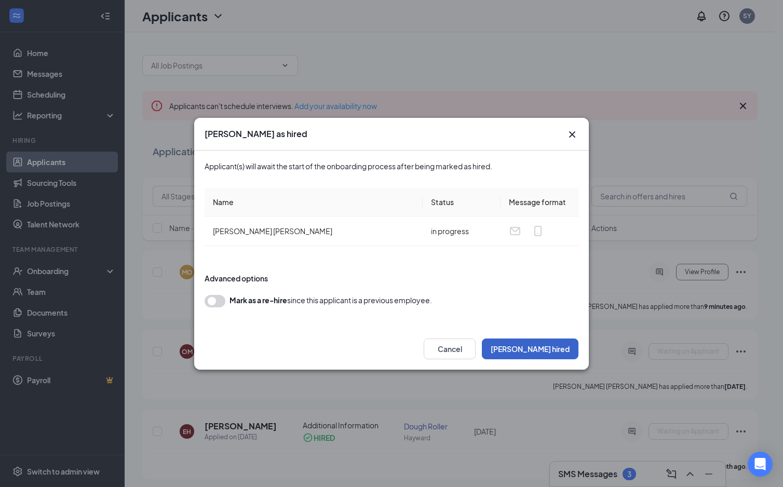
click at [558, 352] on button "[PERSON_NAME] hired" at bounding box center [530, 349] width 97 height 21
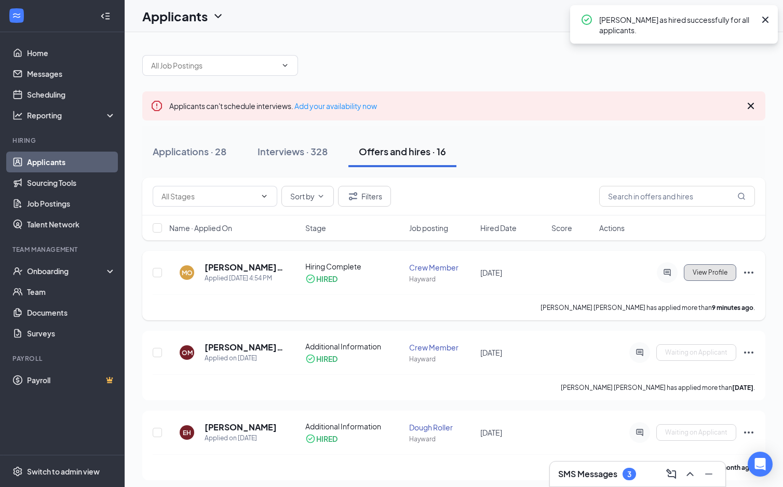
click at [707, 276] on span "View Profile" at bounding box center [710, 272] width 35 height 7
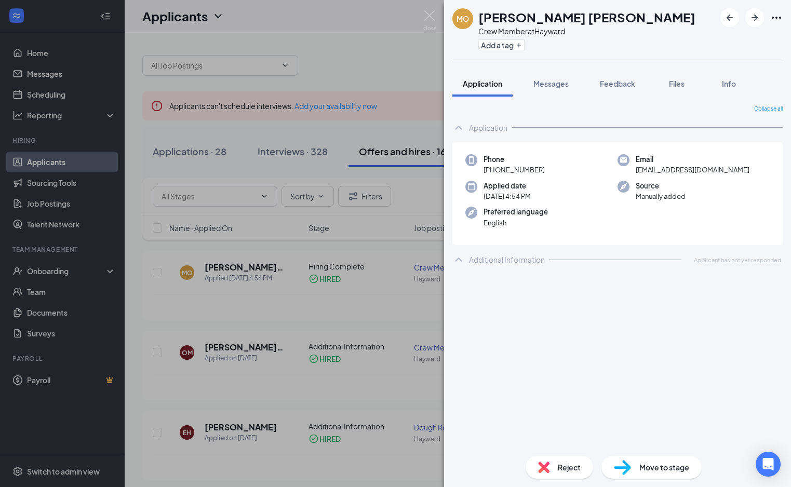
click at [647, 470] on span "Move to stage" at bounding box center [664, 467] width 50 height 11
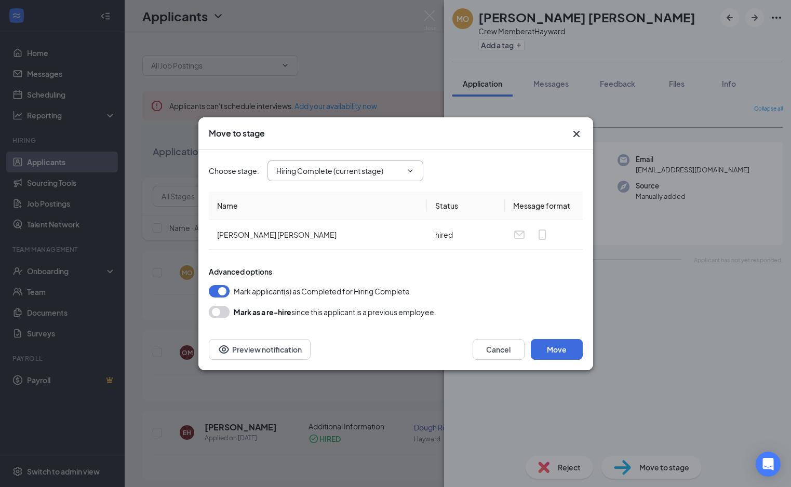
click at [413, 169] on icon "ChevronDown" at bounding box center [410, 171] width 8 height 8
click at [552, 351] on button "Move" at bounding box center [557, 349] width 52 height 21
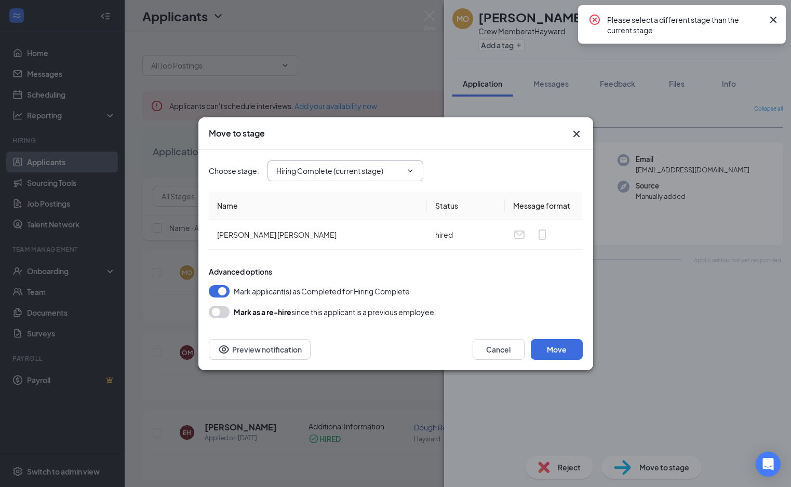
click at [577, 134] on icon "Cross" at bounding box center [576, 133] width 6 height 6
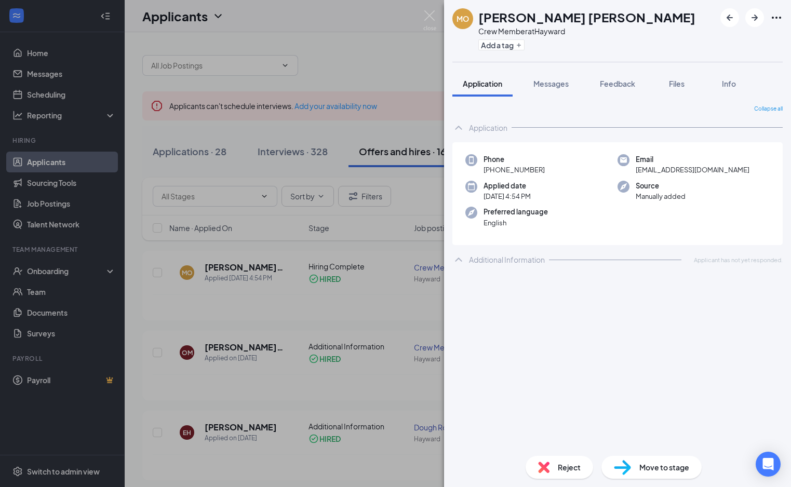
click at [376, 46] on div "MO [PERSON_NAME] [PERSON_NAME] Crew Member at Hayward Add a tag Application Mes…" at bounding box center [395, 243] width 791 height 487
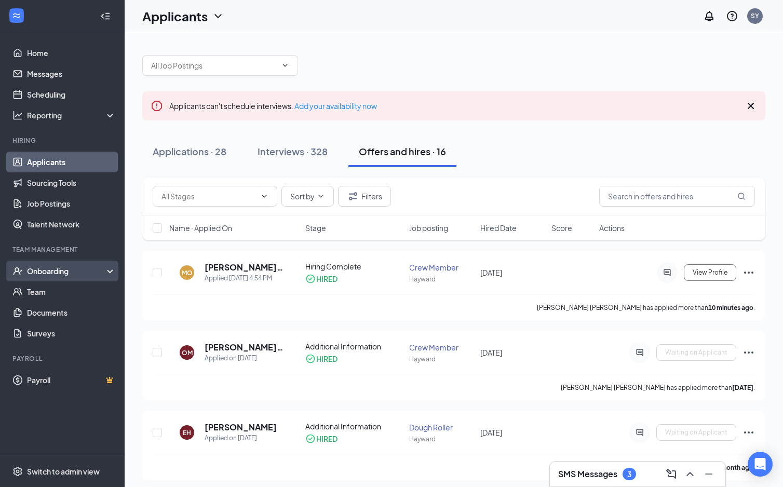
click at [48, 275] on div "Onboarding" at bounding box center [67, 271] width 80 height 10
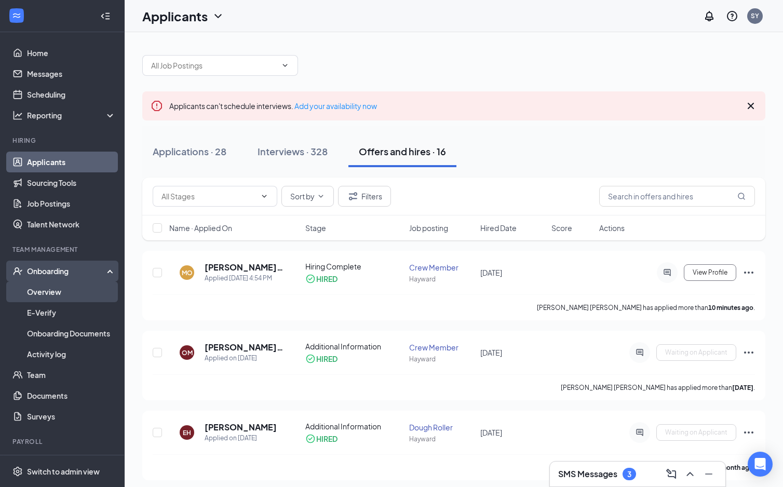
click at [50, 289] on link "Overview" at bounding box center [71, 291] width 89 height 21
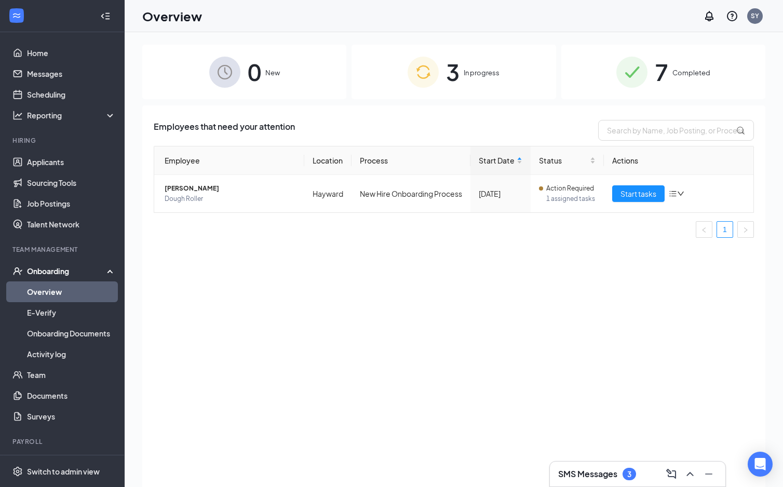
click at [451, 92] on div "3 In progress" at bounding box center [454, 72] width 204 height 55
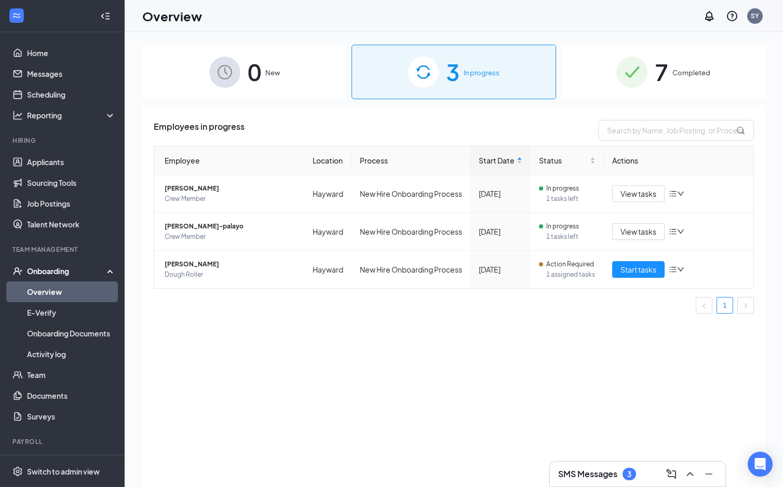
click at [636, 87] on img at bounding box center [631, 72] width 31 height 31
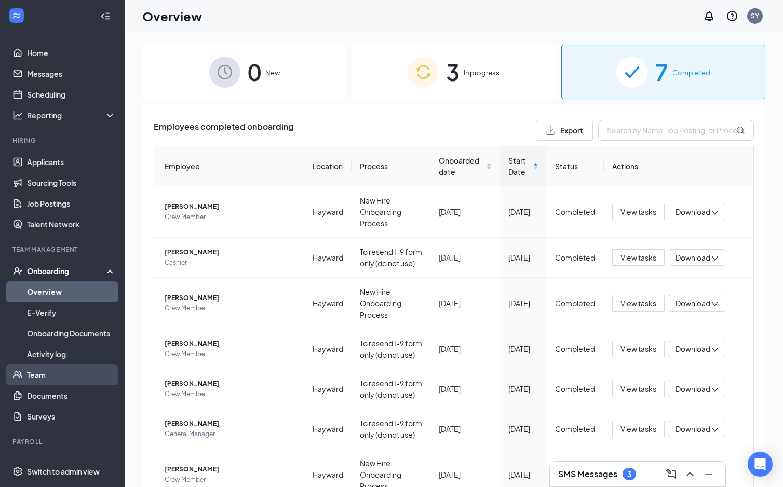
click at [36, 375] on link "Team" at bounding box center [71, 375] width 89 height 21
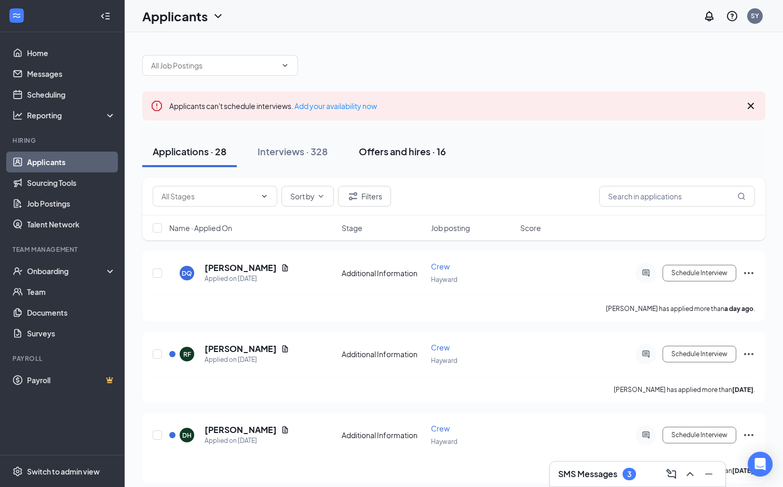
click at [403, 154] on div "Offers and hires · 16" at bounding box center [402, 151] width 87 height 13
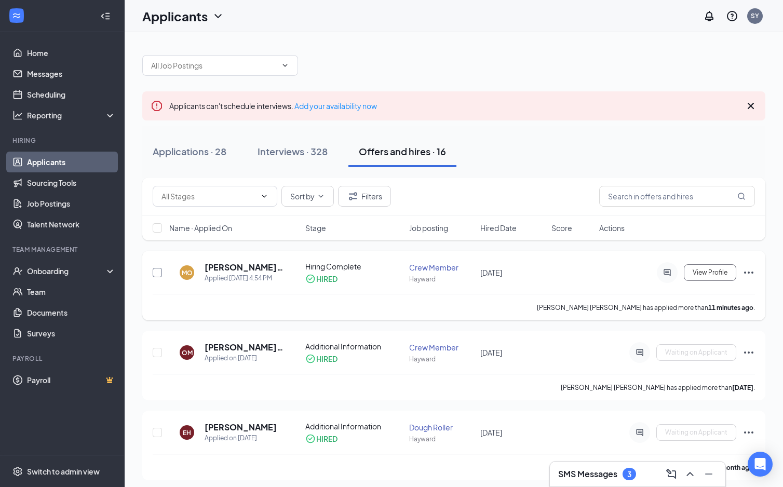
click at [157, 272] on input "checkbox" at bounding box center [157, 272] width 9 height 9
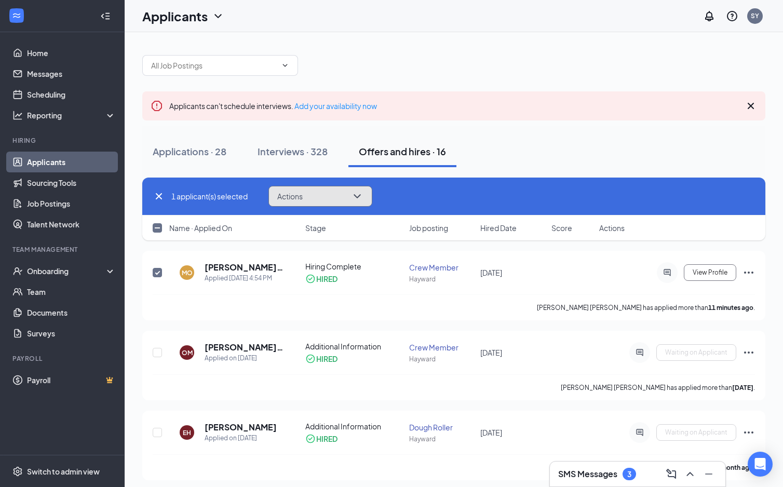
click at [364, 194] on icon "ChevronDown" at bounding box center [357, 196] width 12 height 12
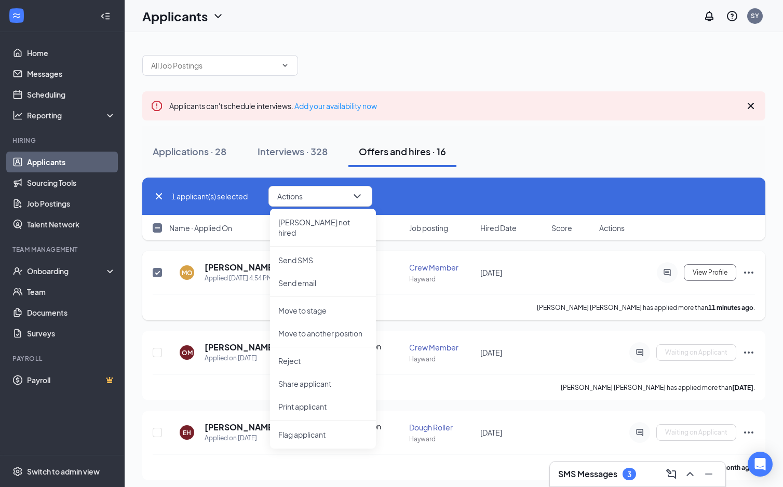
click at [158, 273] on input "checkbox" at bounding box center [157, 272] width 9 height 9
checkbox input "false"
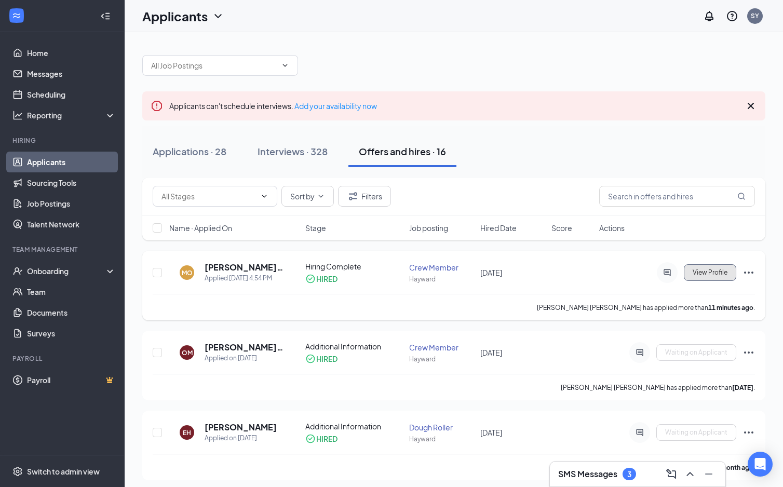
click at [710, 271] on span "View Profile" at bounding box center [710, 272] width 35 height 7
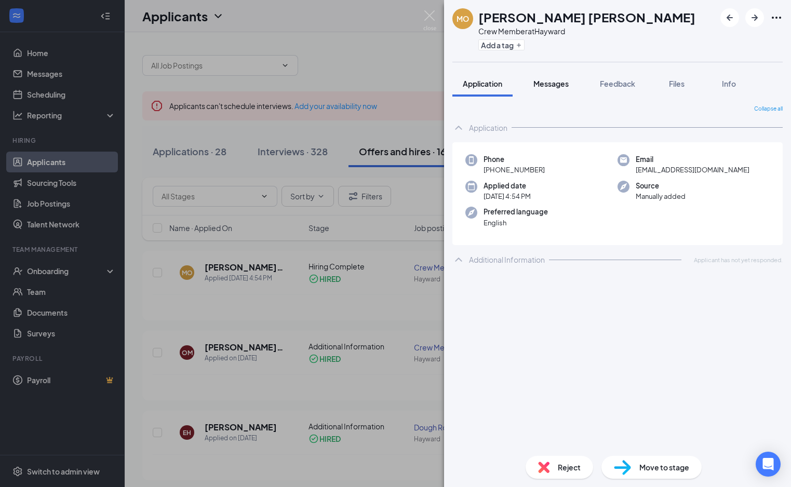
click at [556, 84] on span "Messages" at bounding box center [550, 83] width 35 height 9
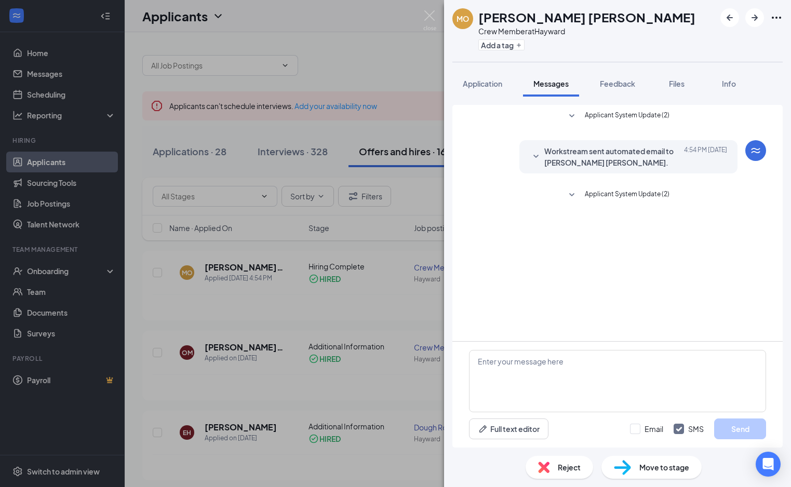
click at [573, 195] on icon "SmallChevronDown" at bounding box center [571, 194] width 5 height 3
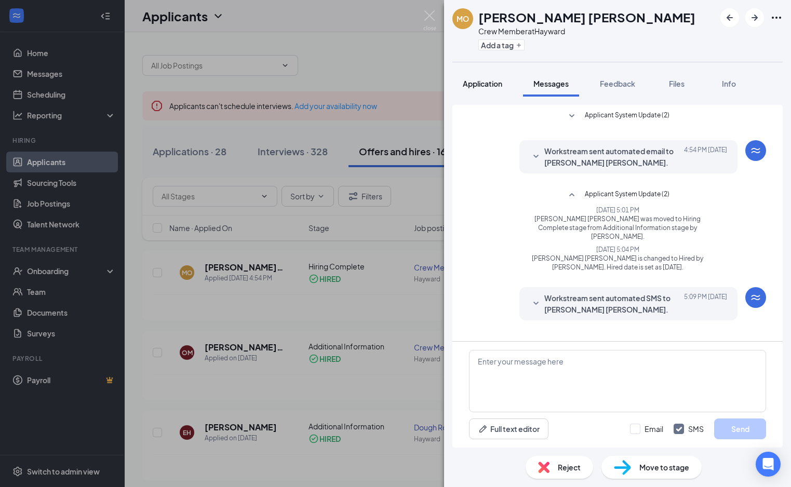
click at [491, 84] on span "Application" at bounding box center [482, 83] width 39 height 9
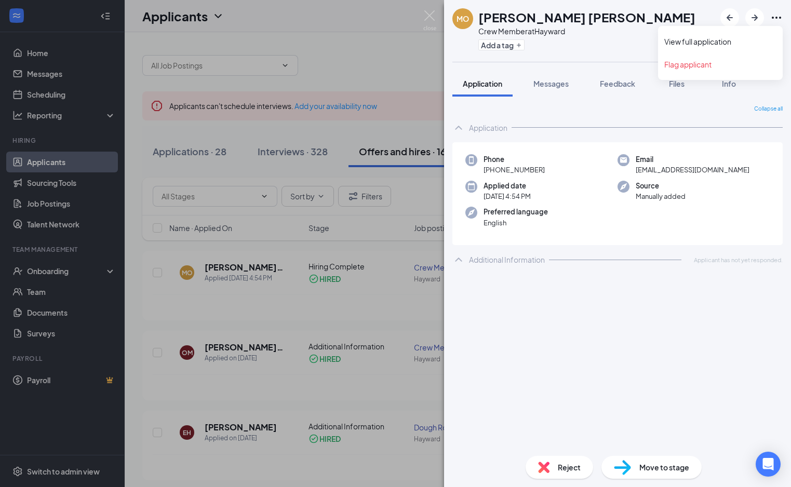
click at [776, 19] on icon "Ellipses" at bounding box center [776, 17] width 12 height 12
click at [712, 44] on link "View full application" at bounding box center [720, 41] width 112 height 10
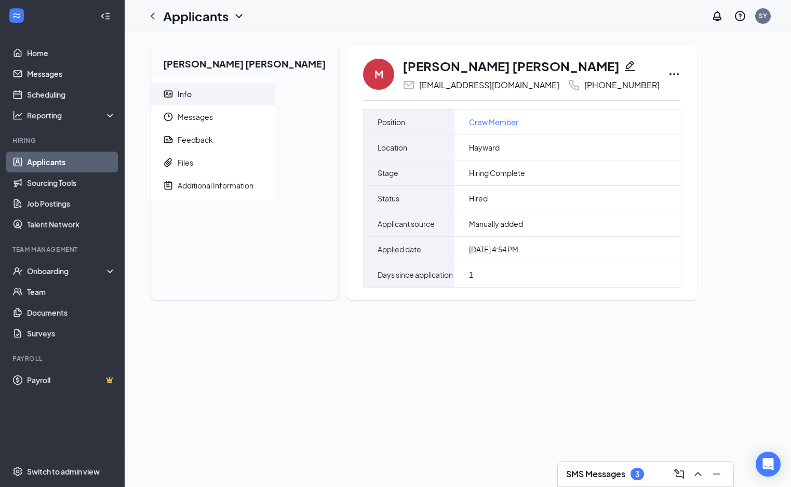
click at [669, 74] on icon "Ellipses" at bounding box center [673, 74] width 9 height 2
click at [732, 141] on div "[PERSON_NAME] [PERSON_NAME] Info Messages Feedback Files Additional Information…" at bounding box center [457, 177] width 631 height 264
click at [37, 289] on link "Team" at bounding box center [71, 291] width 89 height 21
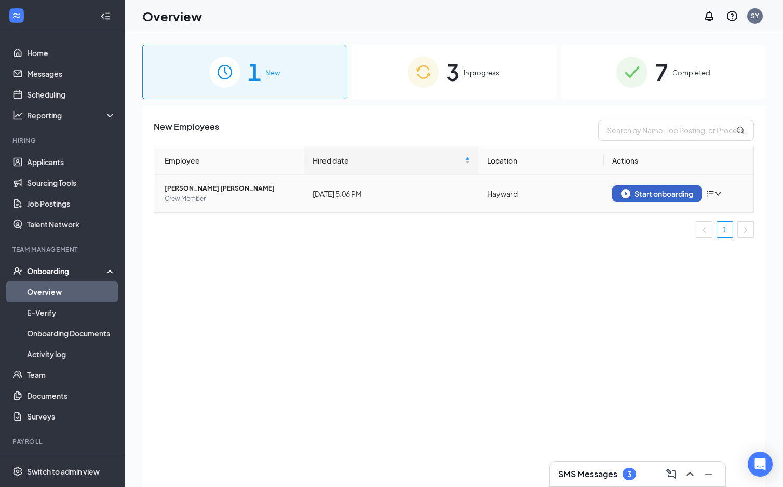
click at [666, 194] on div "Start onboarding" at bounding box center [657, 193] width 72 height 9
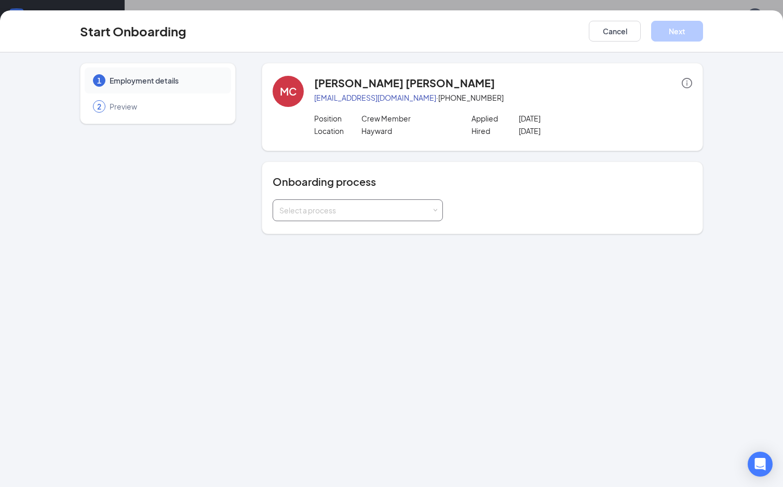
click at [433, 211] on span at bounding box center [435, 210] width 5 height 5
click at [356, 234] on span "New Hire Onboarding Process" at bounding box center [328, 231] width 102 height 9
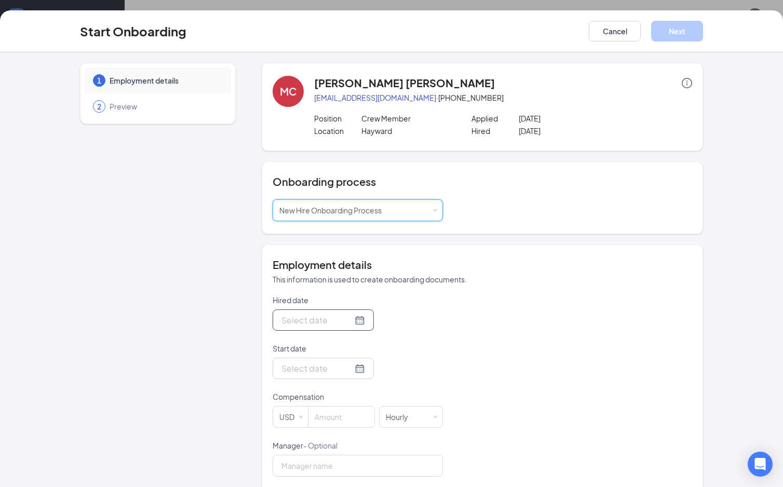
click at [344, 322] on div at bounding box center [323, 320] width 84 height 13
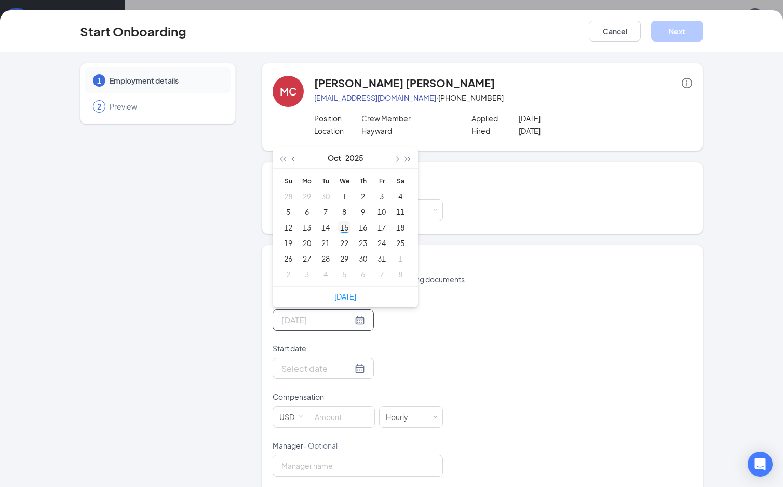
type input "Oct 15, 2025"
click at [341, 228] on div "15" at bounding box center [344, 227] width 12 height 12
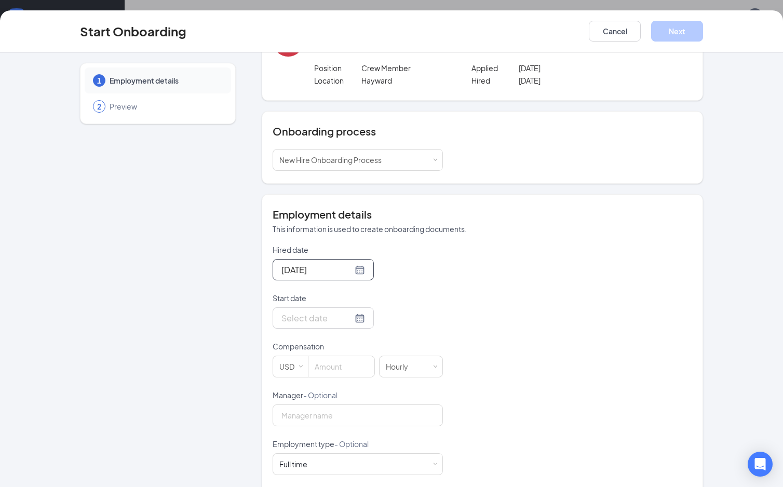
scroll to position [51, 0]
click at [345, 318] on div at bounding box center [323, 317] width 84 height 13
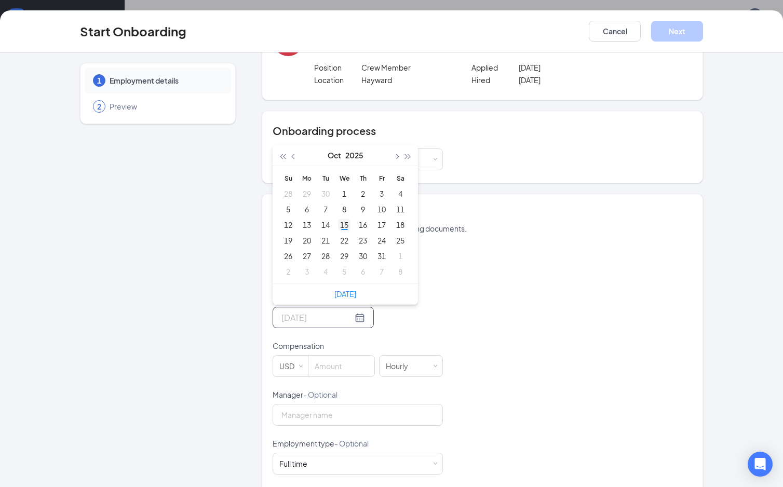
type input "Oct 15, 2025"
click at [342, 226] on div "15" at bounding box center [344, 225] width 12 height 12
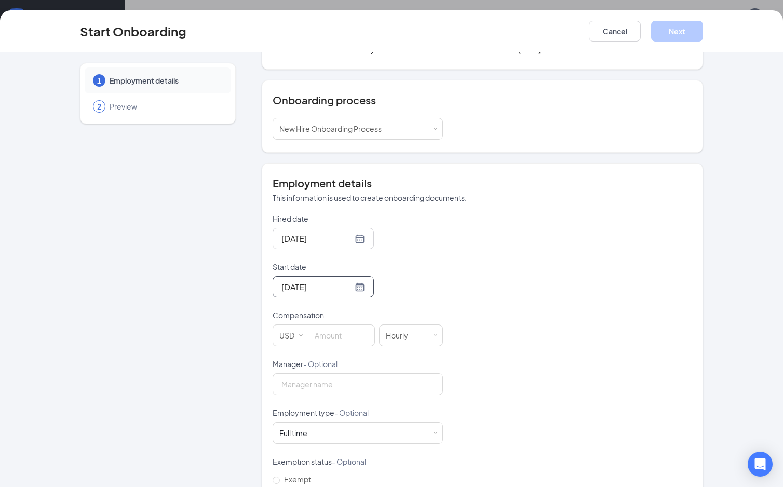
scroll to position [120, 0]
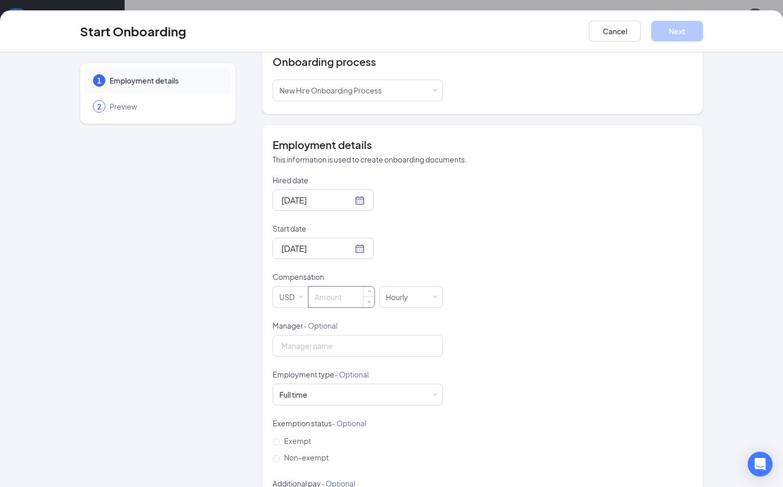
click at [321, 300] on input at bounding box center [341, 297] width 66 height 21
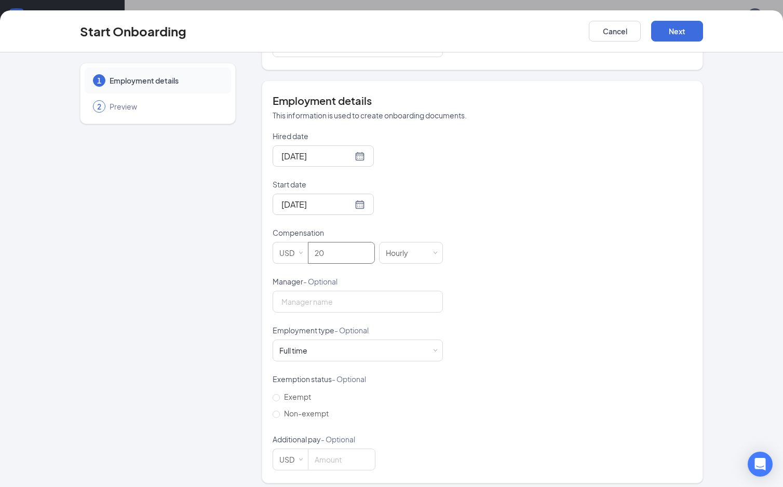
scroll to position [171, 0]
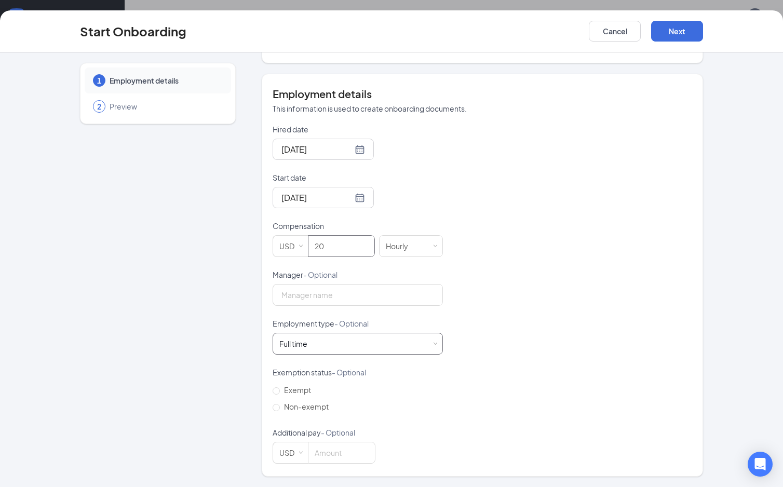
type input "20"
click at [428, 344] on div "Full time Works 30+ hours per week and is reasonably expected to work" at bounding box center [357, 343] width 157 height 21
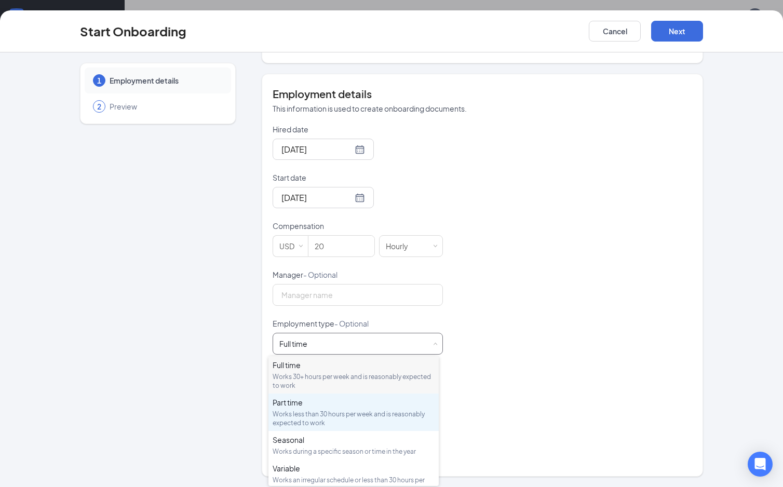
click at [324, 407] on div "Part time" at bounding box center [354, 402] width 162 height 10
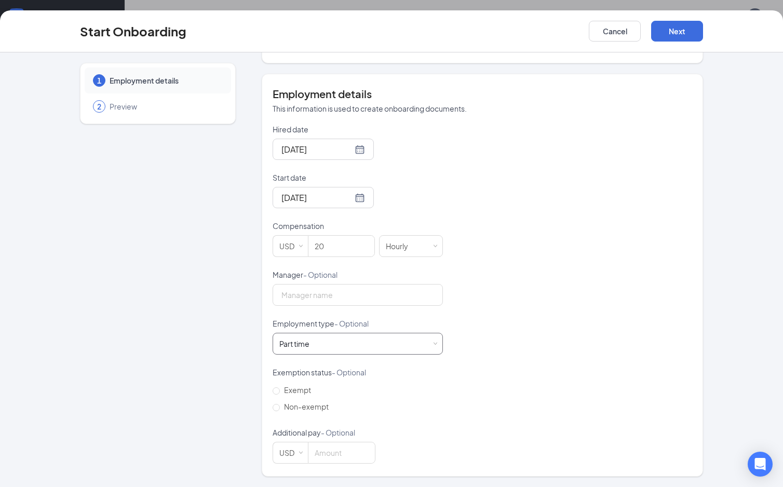
scroll to position [47, 0]
click at [687, 34] on button "Next" at bounding box center [677, 31] width 52 height 21
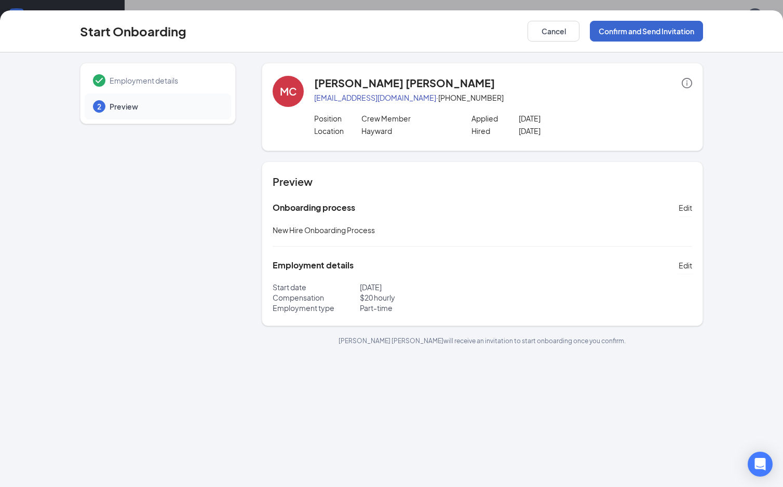
scroll to position [0, 0]
click at [629, 34] on button "Confirm and Send Invitation" at bounding box center [646, 31] width 113 height 21
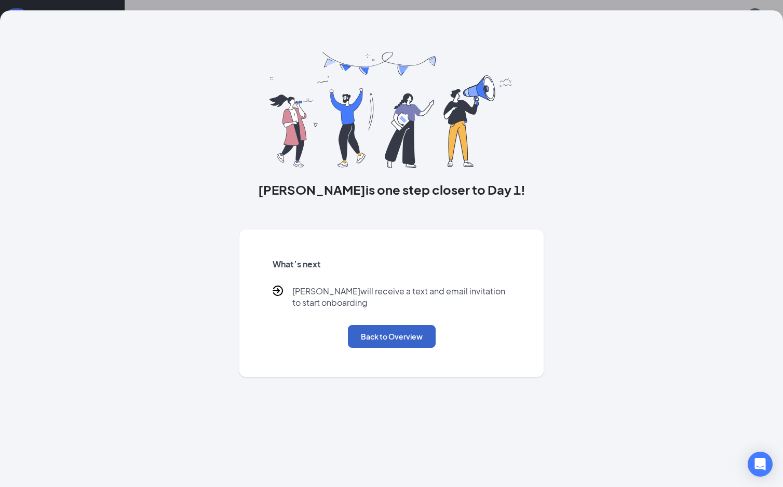
click at [402, 337] on button "Back to Overview" at bounding box center [392, 336] width 88 height 23
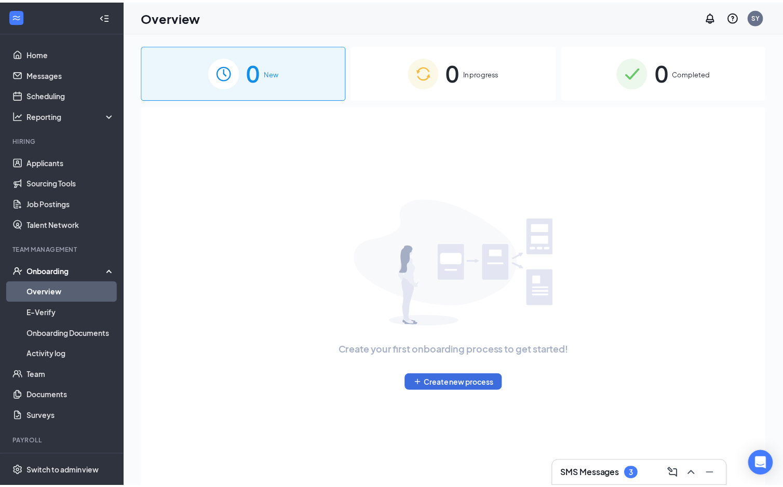
scroll to position [47, 0]
